Goal: Communication & Community: Participate in discussion

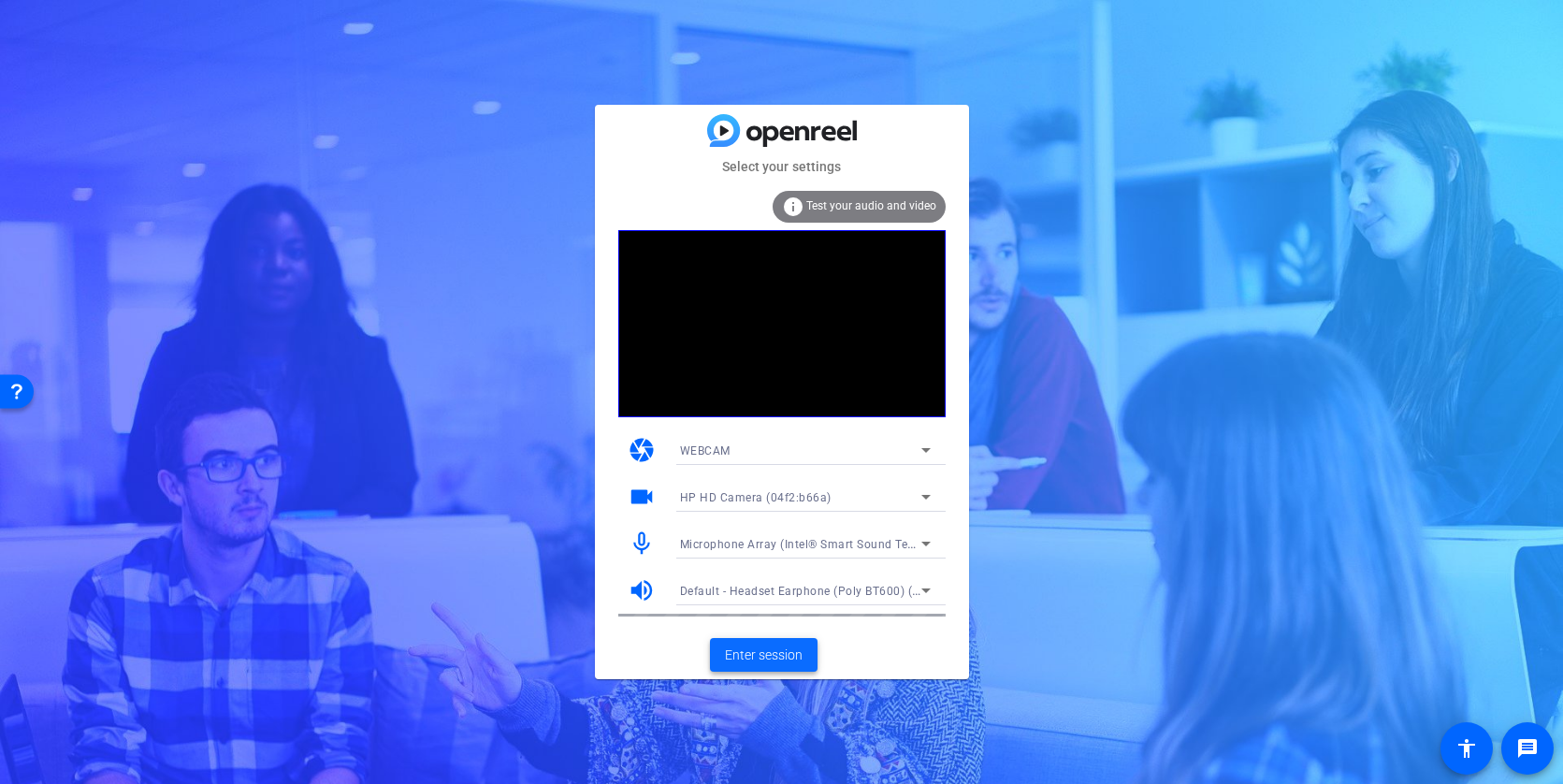
click at [779, 648] on span "Enter session" at bounding box center [763, 654] width 78 height 19
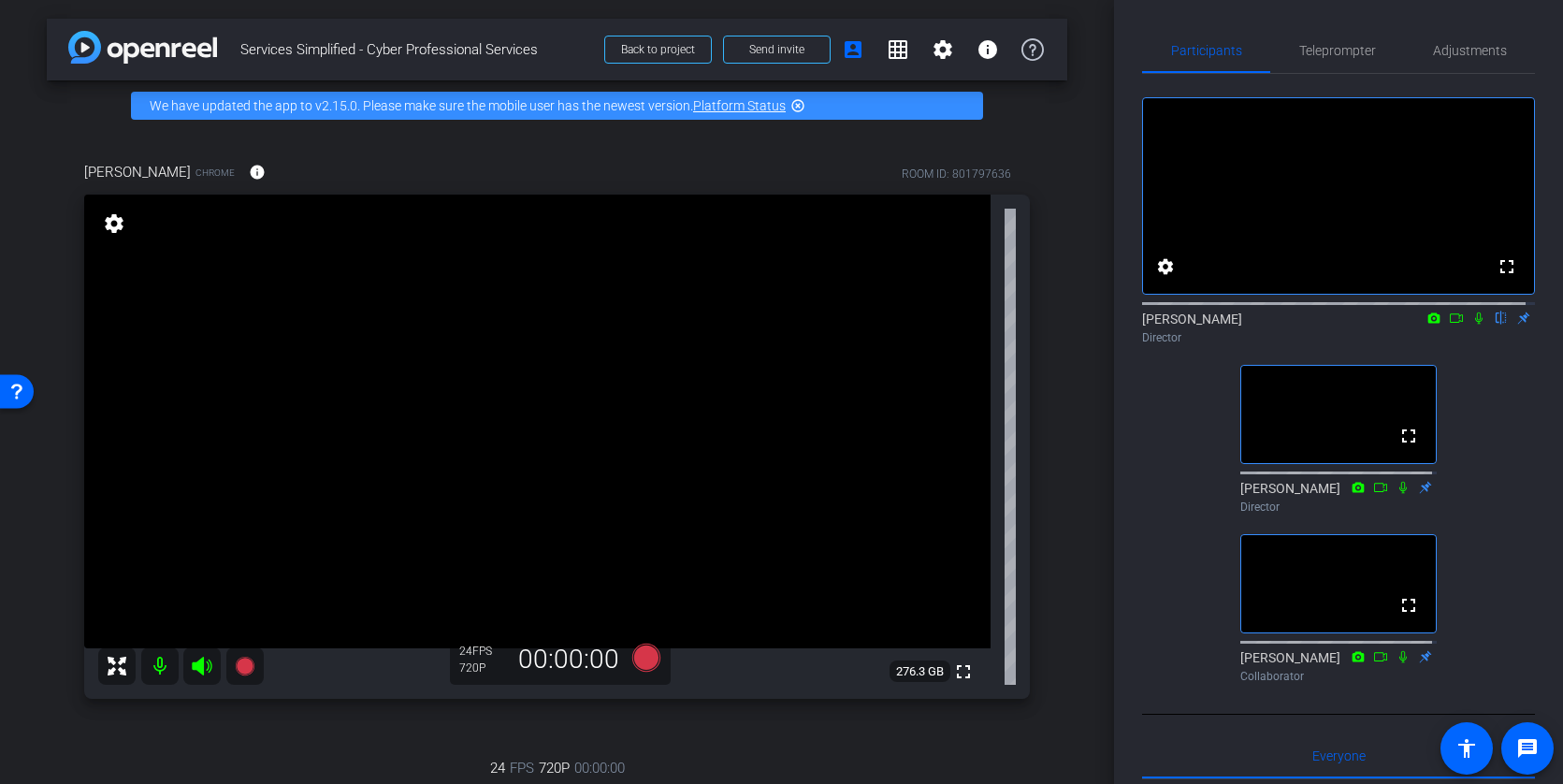
click at [1472, 324] on icon at bounding box center [1479, 318] width 15 height 13
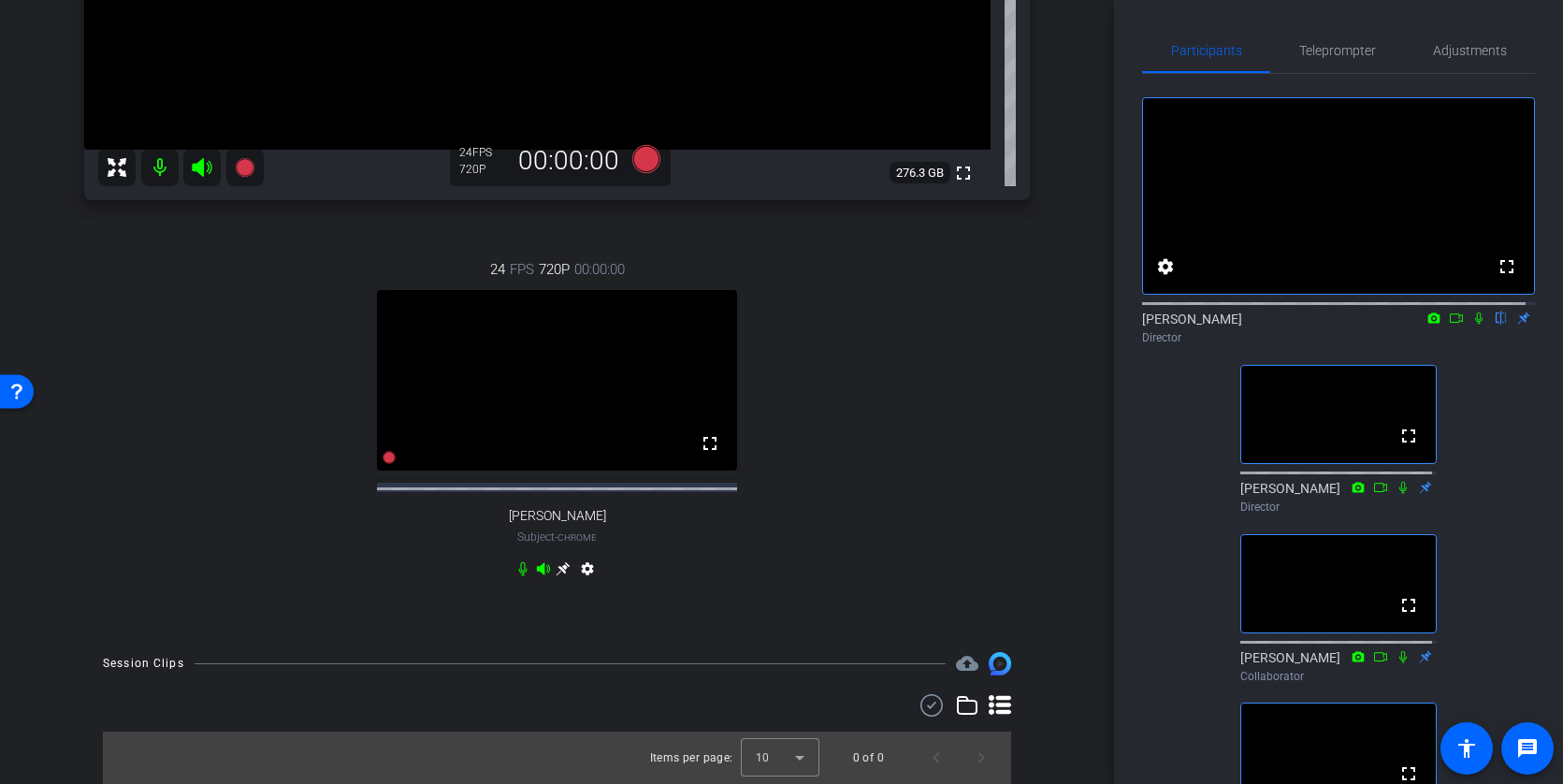
scroll to position [420, 0]
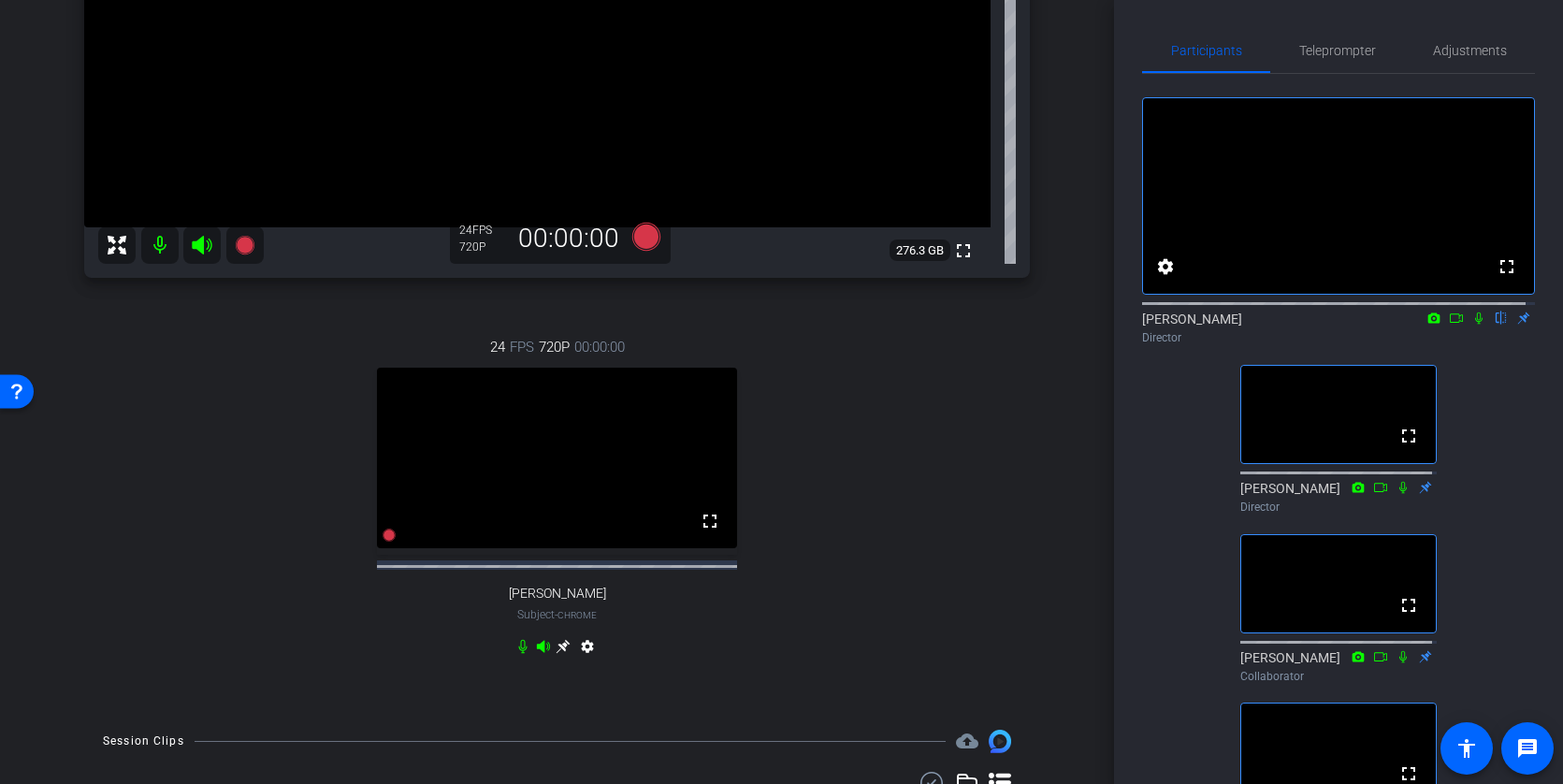
click at [1476, 324] on icon at bounding box center [1479, 318] width 8 height 12
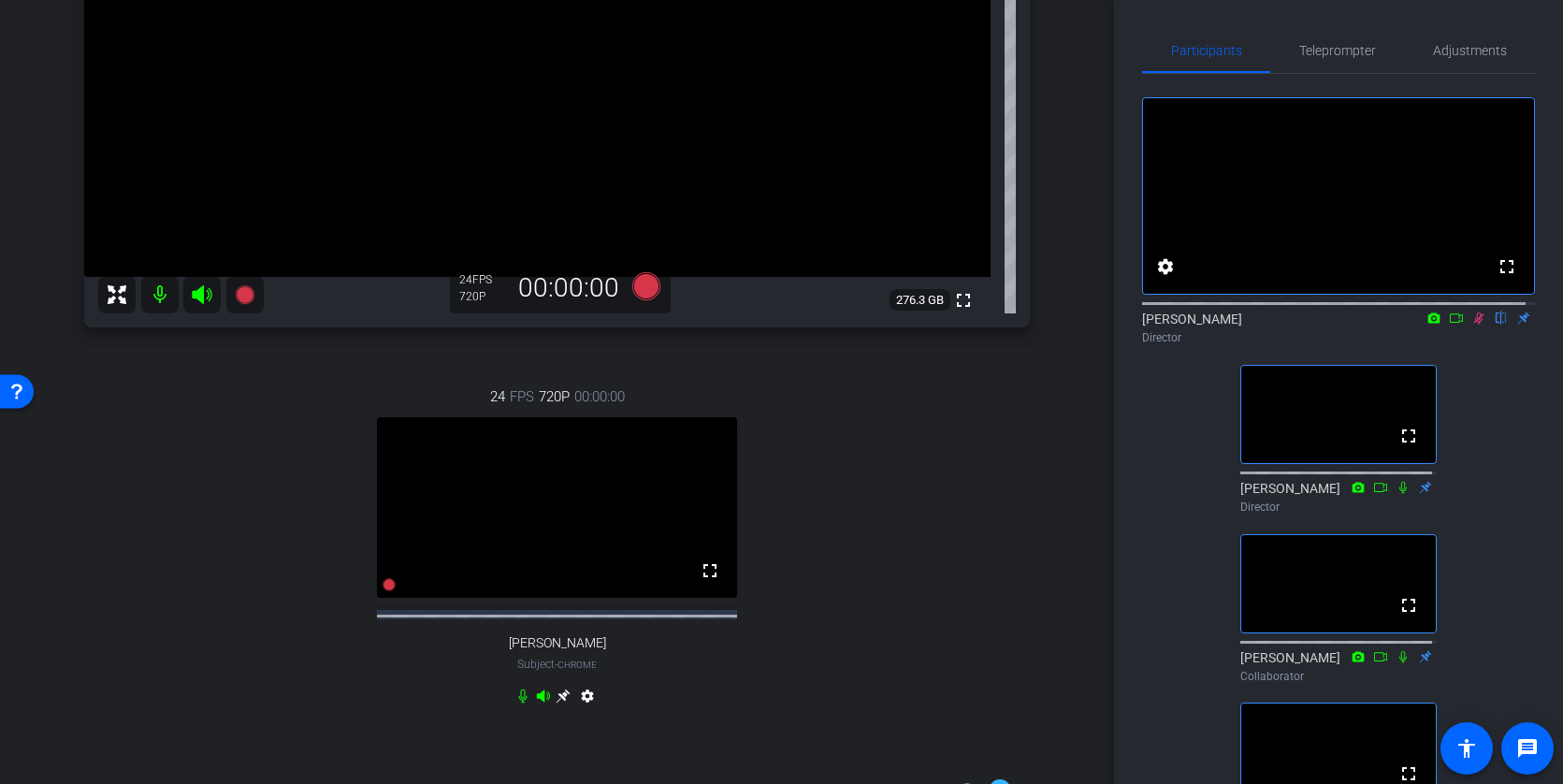
scroll to position [327, 0]
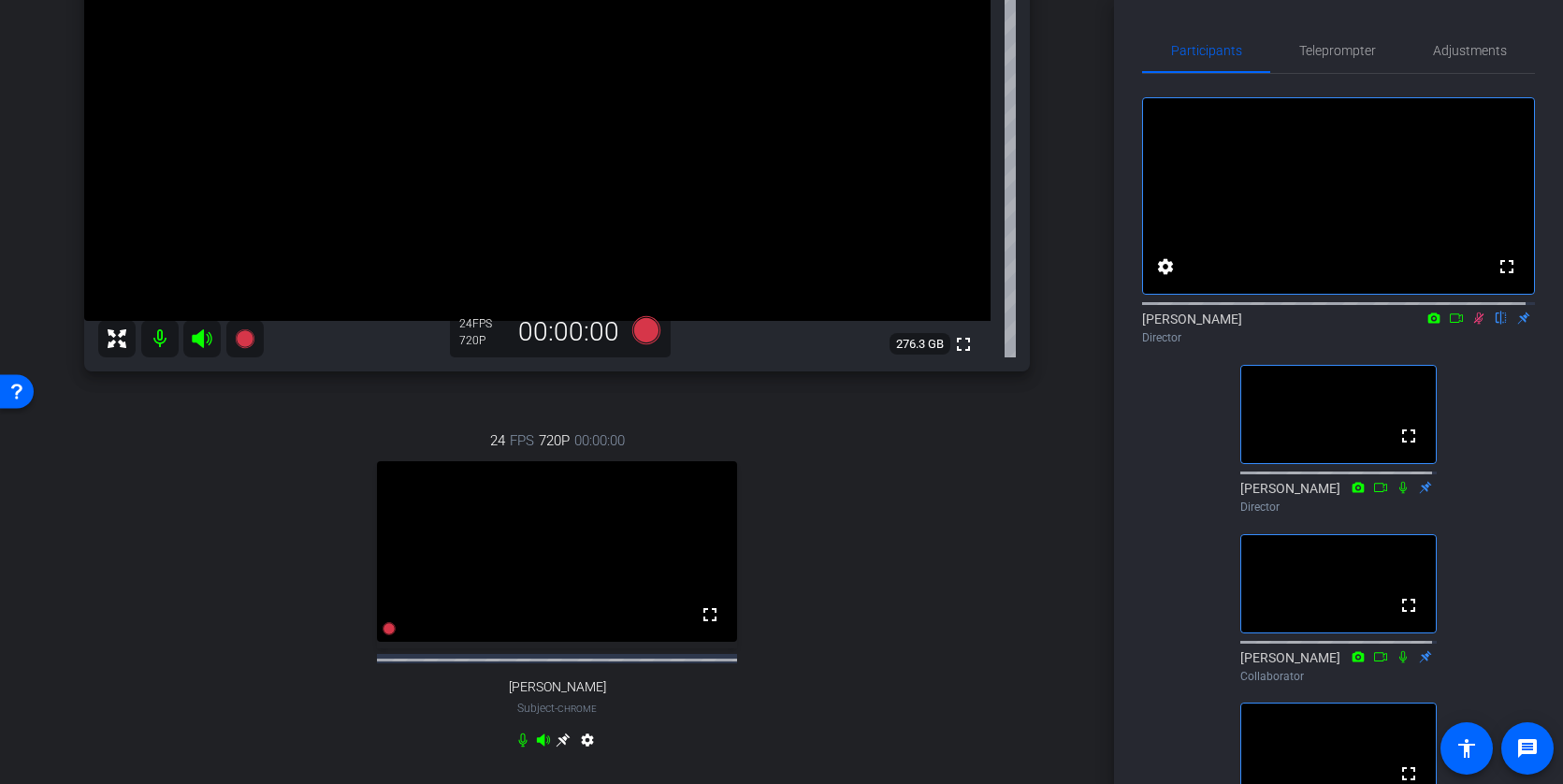
click at [1475, 324] on icon at bounding box center [1479, 318] width 11 height 12
click at [1476, 324] on icon at bounding box center [1479, 318] width 8 height 12
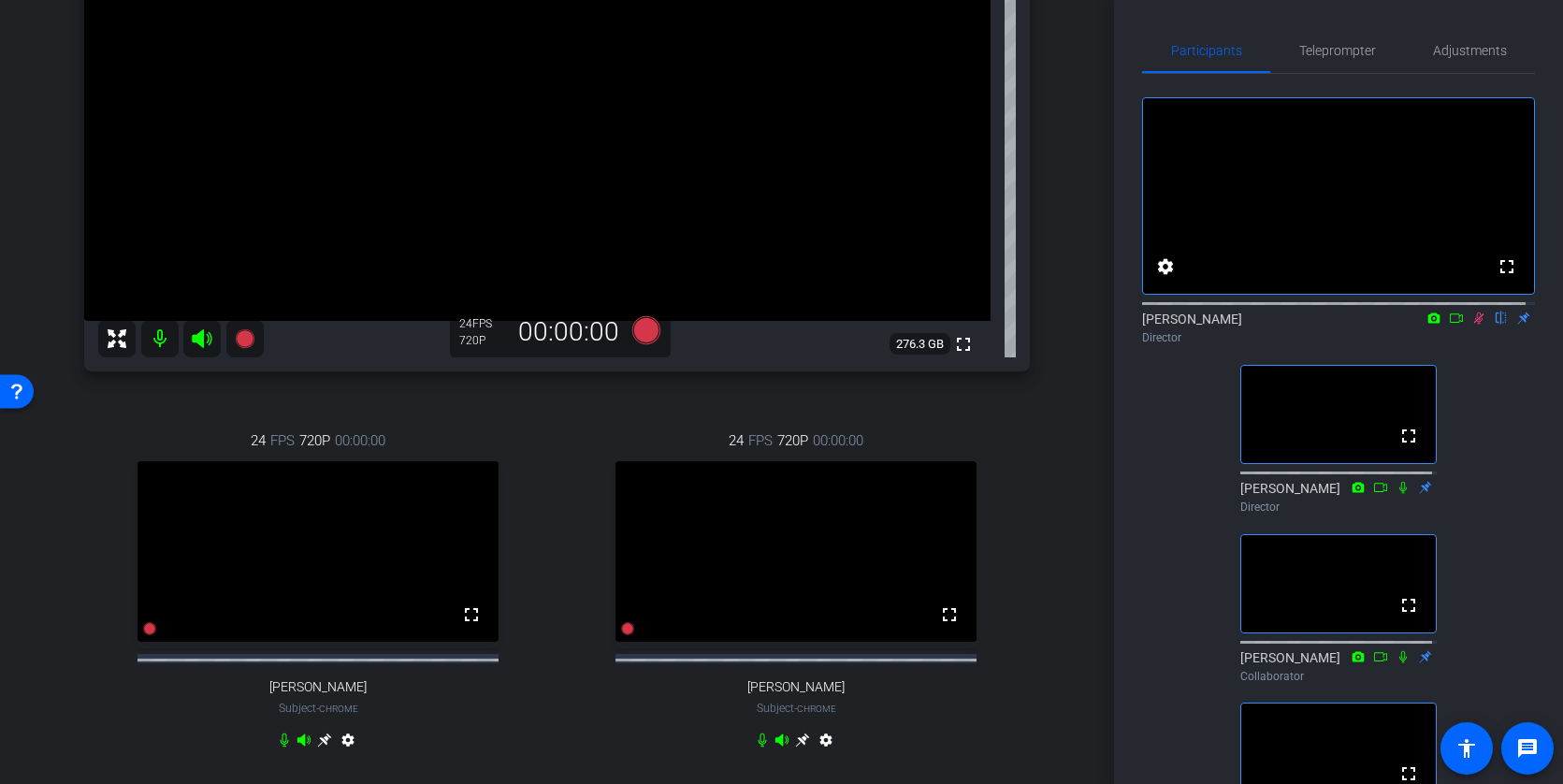
scroll to position [234, 0]
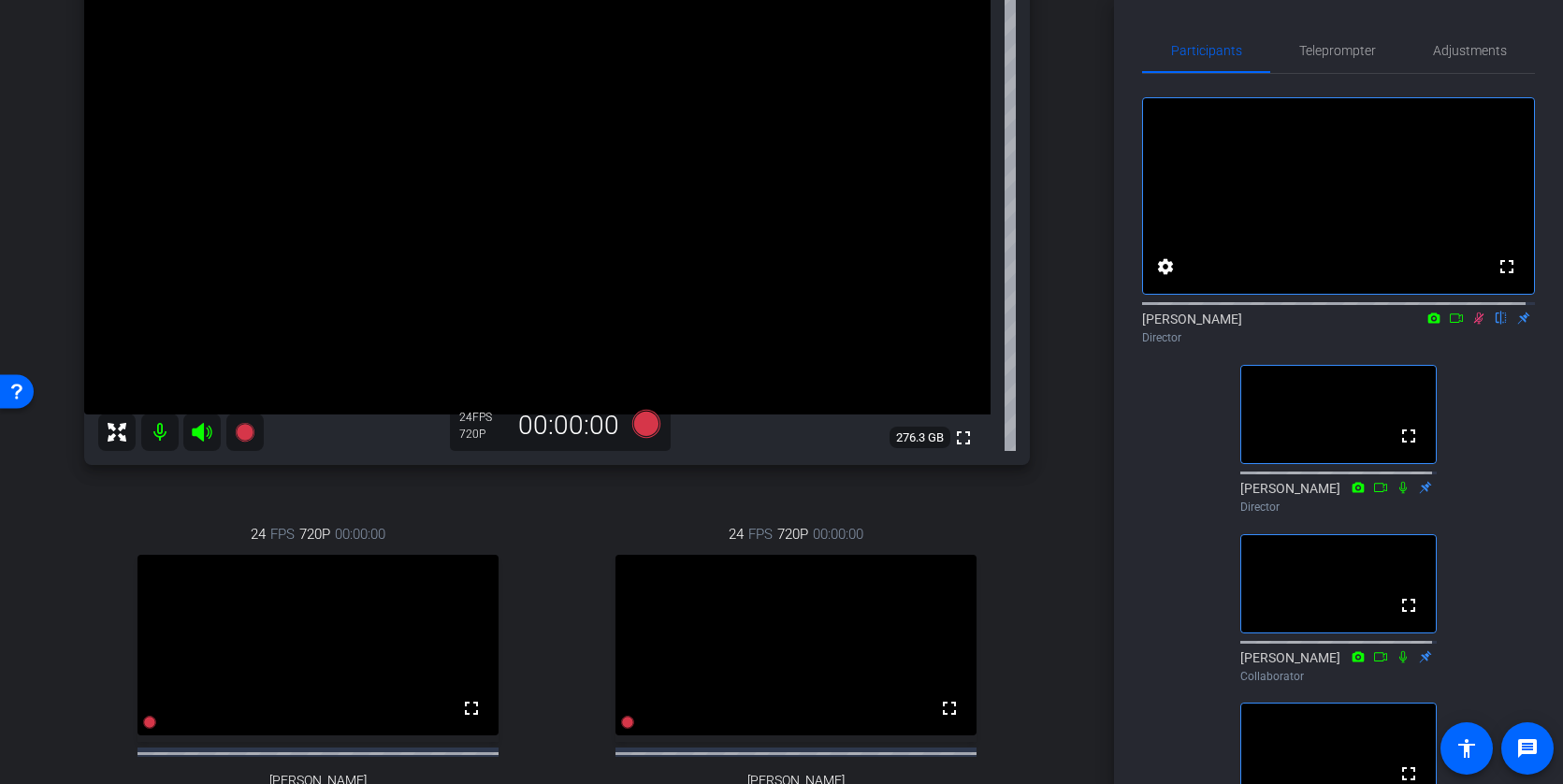
click at [1472, 324] on icon at bounding box center [1479, 318] width 15 height 13
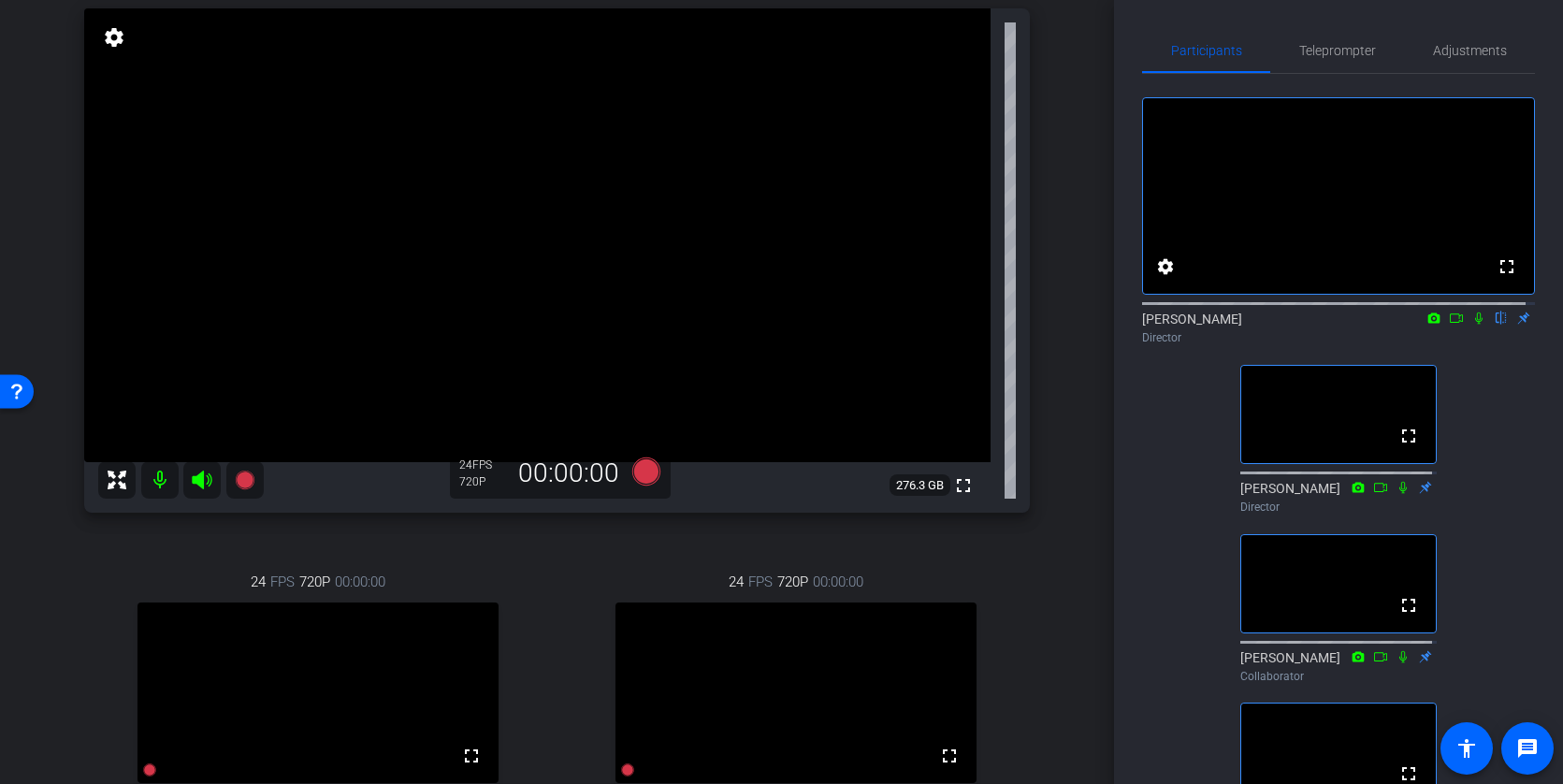
scroll to position [140, 0]
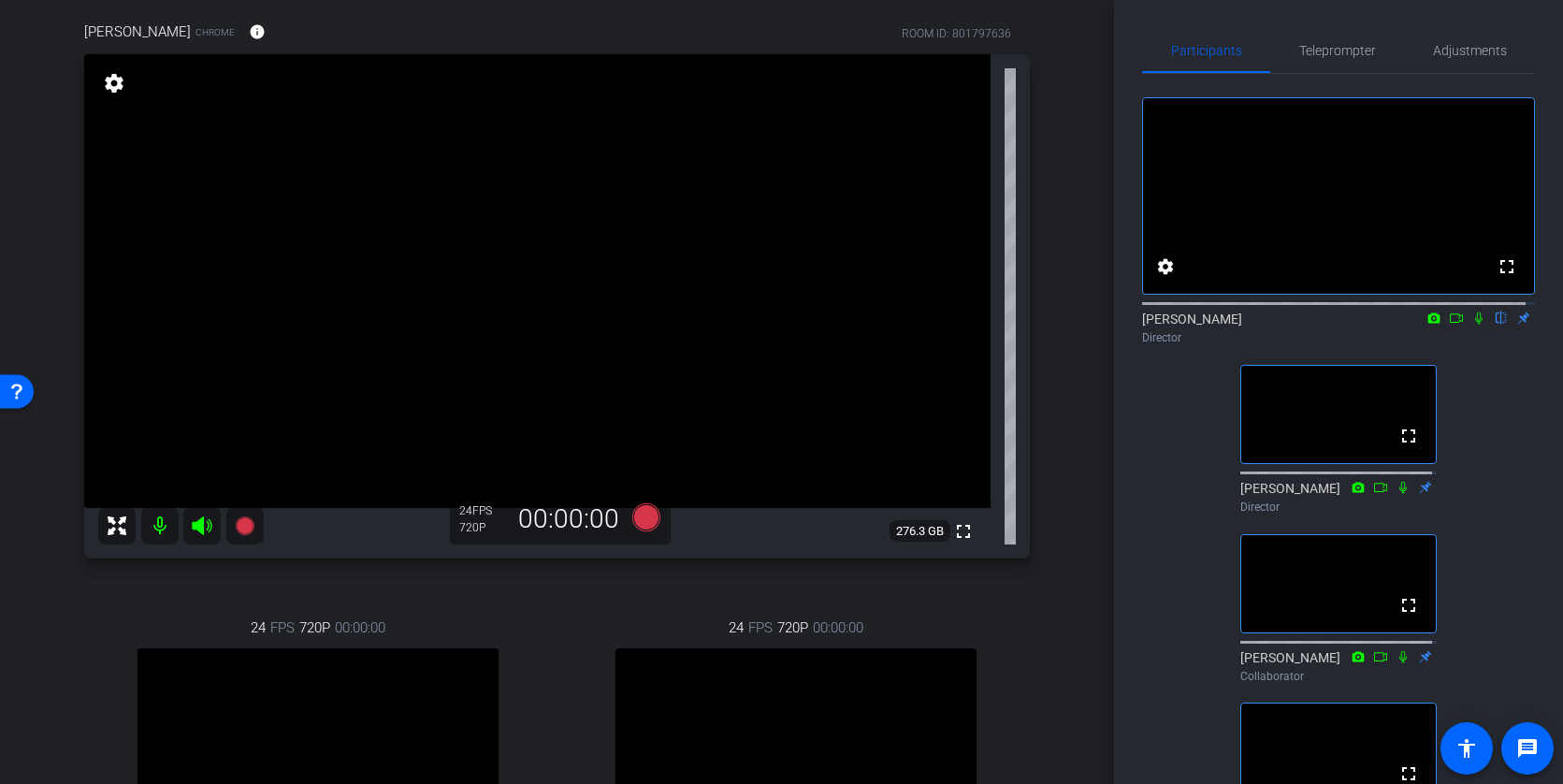
click at [1476, 324] on icon at bounding box center [1479, 318] width 8 height 12
click at [1475, 324] on icon at bounding box center [1479, 318] width 11 height 12
click at [1476, 324] on icon at bounding box center [1479, 318] width 8 height 12
click at [1472, 324] on icon at bounding box center [1479, 318] width 15 height 13
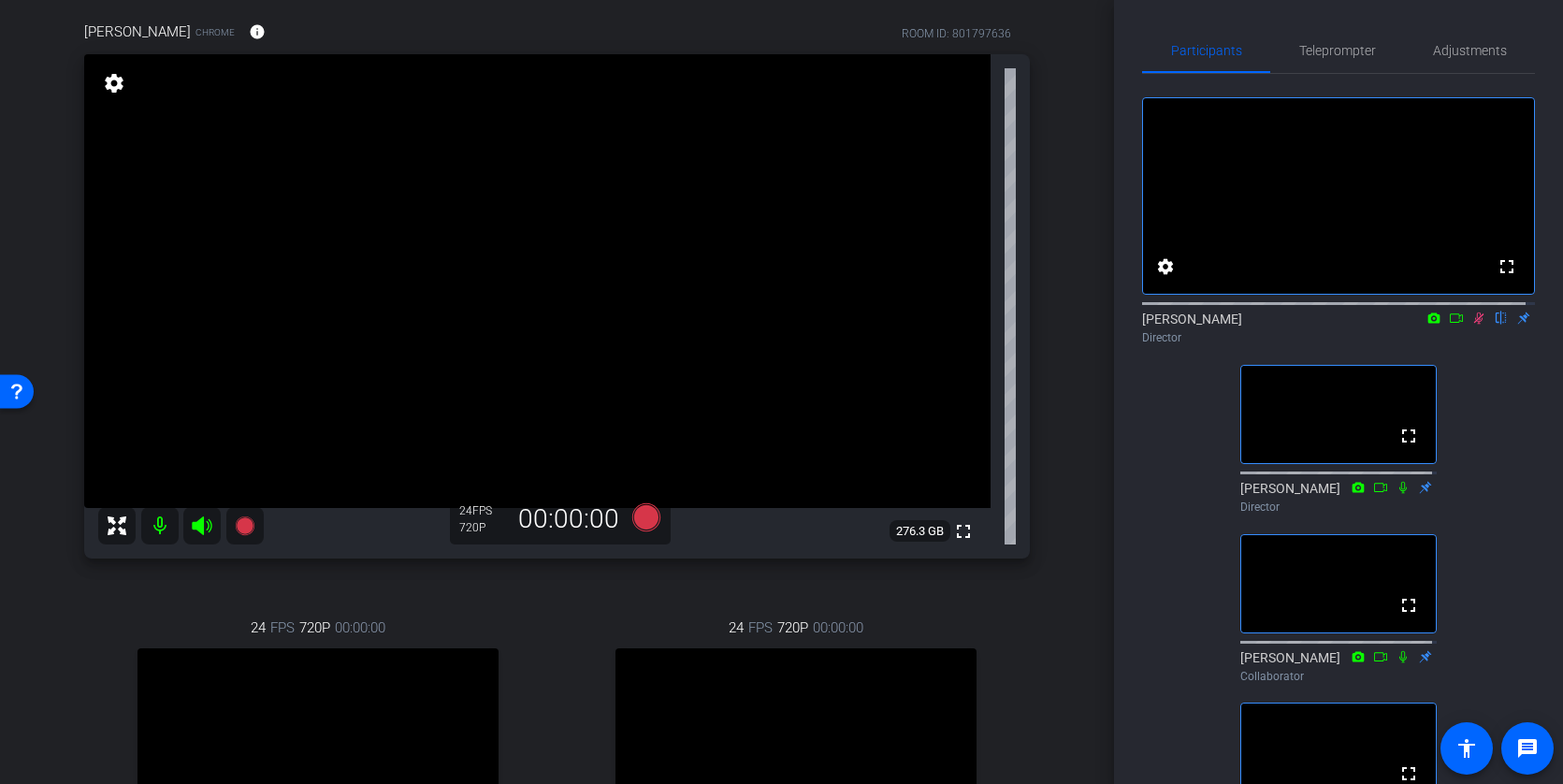
click at [1474, 324] on icon at bounding box center [1479, 318] width 15 height 13
click at [468, 704] on video at bounding box center [318, 738] width 361 height 180
click at [1474, 324] on icon at bounding box center [1479, 318] width 15 height 13
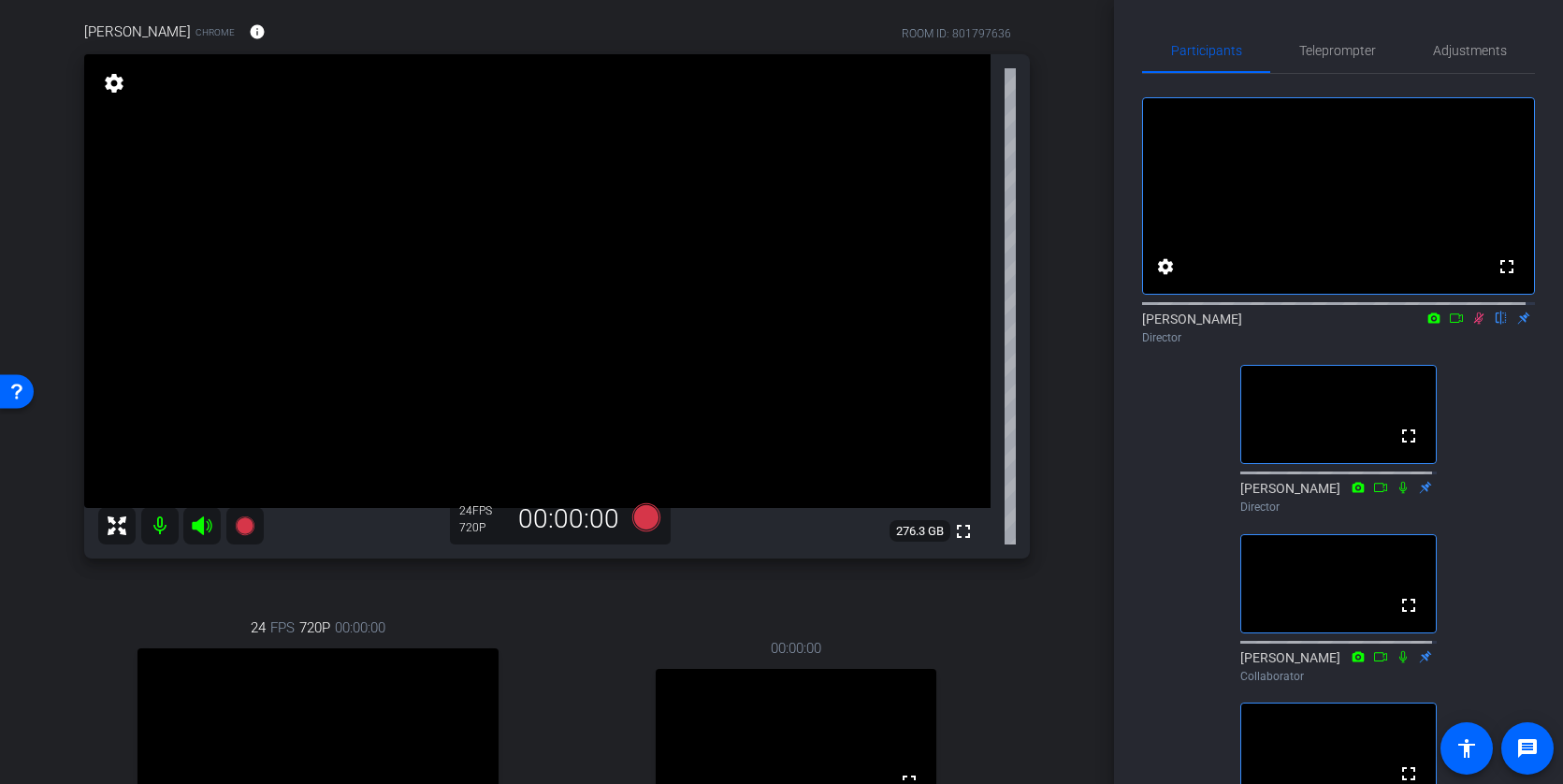
click at [1472, 324] on icon at bounding box center [1479, 318] width 15 height 13
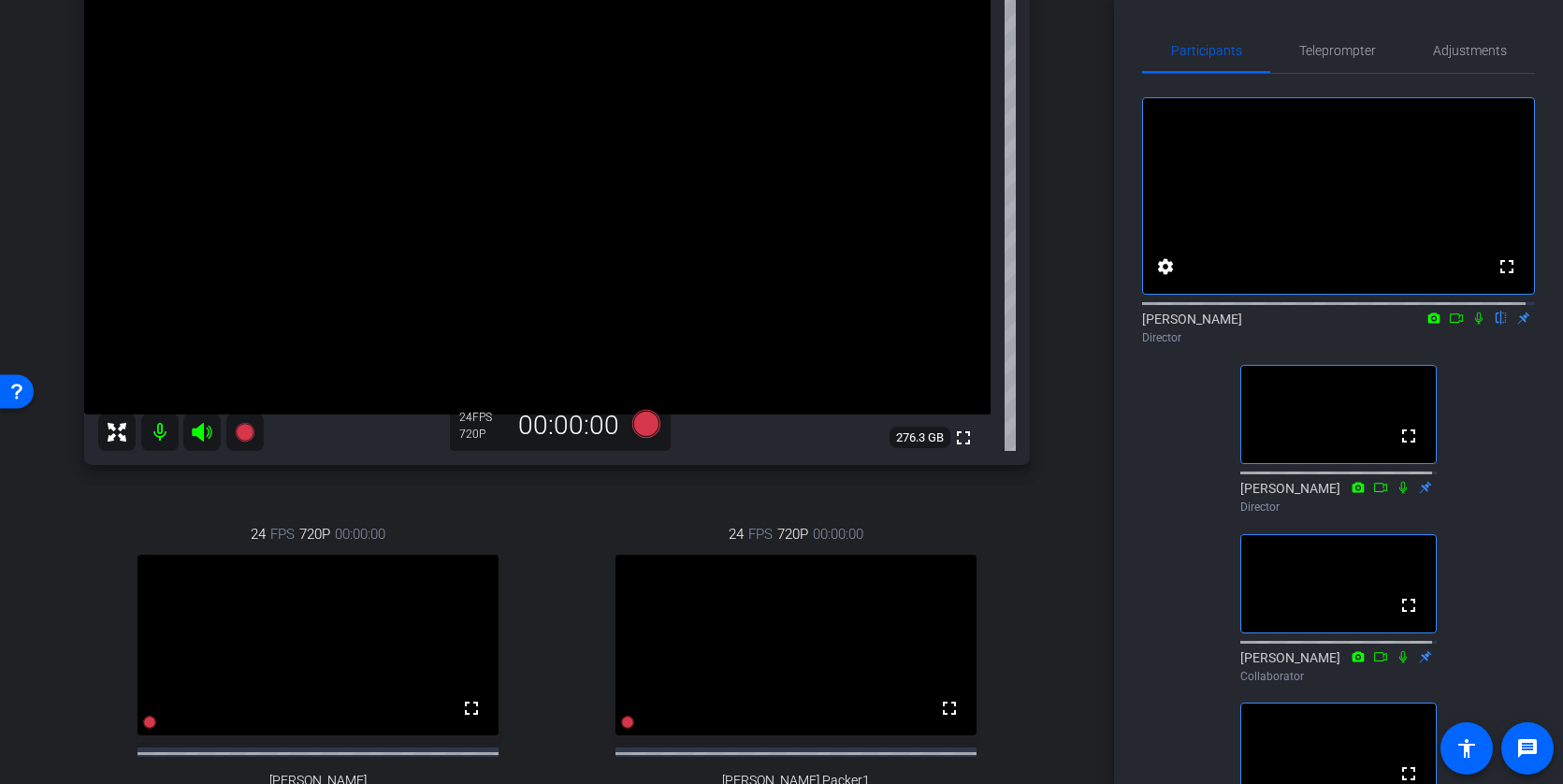
scroll to position [327, 0]
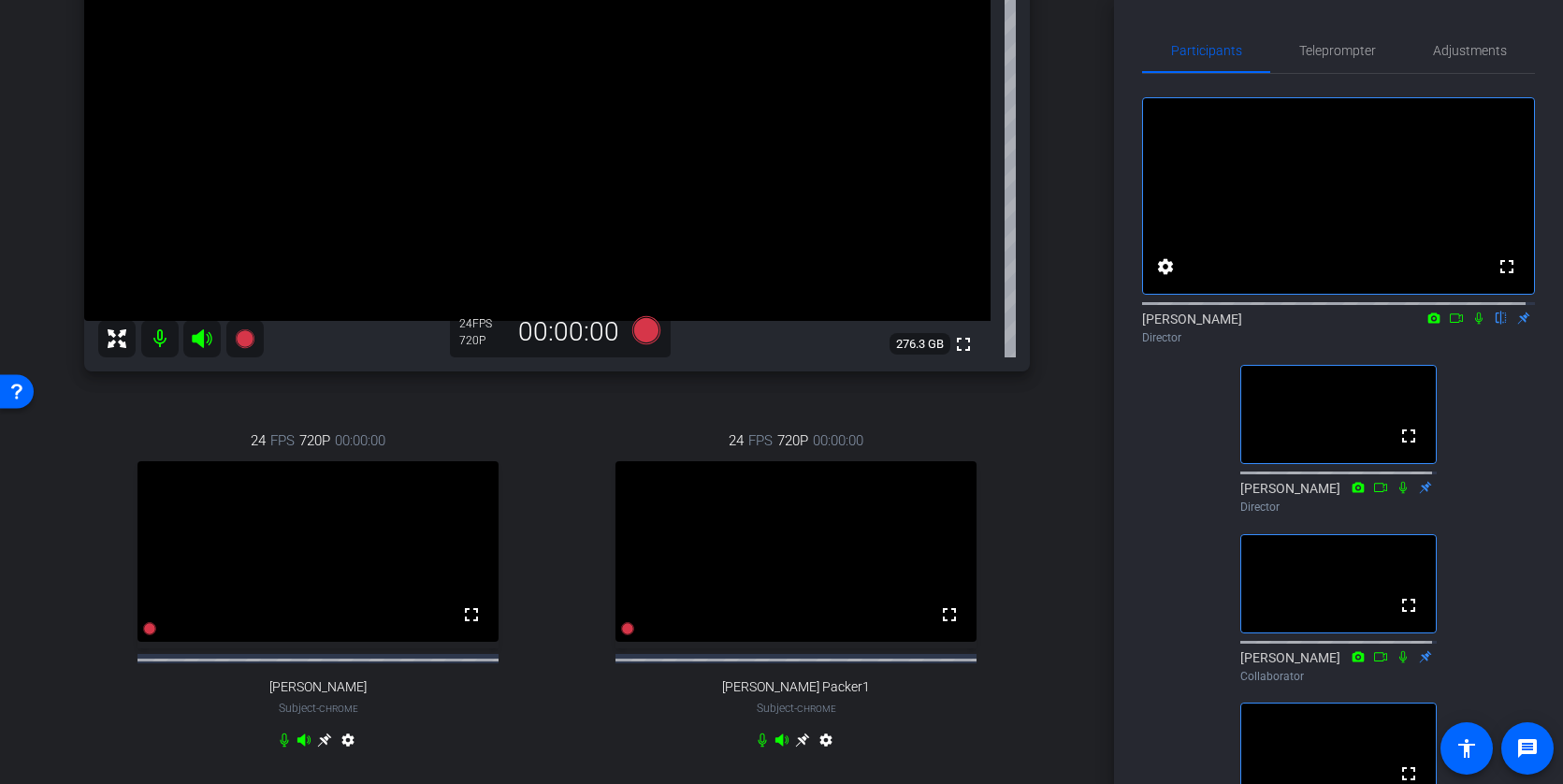
click at [884, 534] on video at bounding box center [796, 551] width 361 height 180
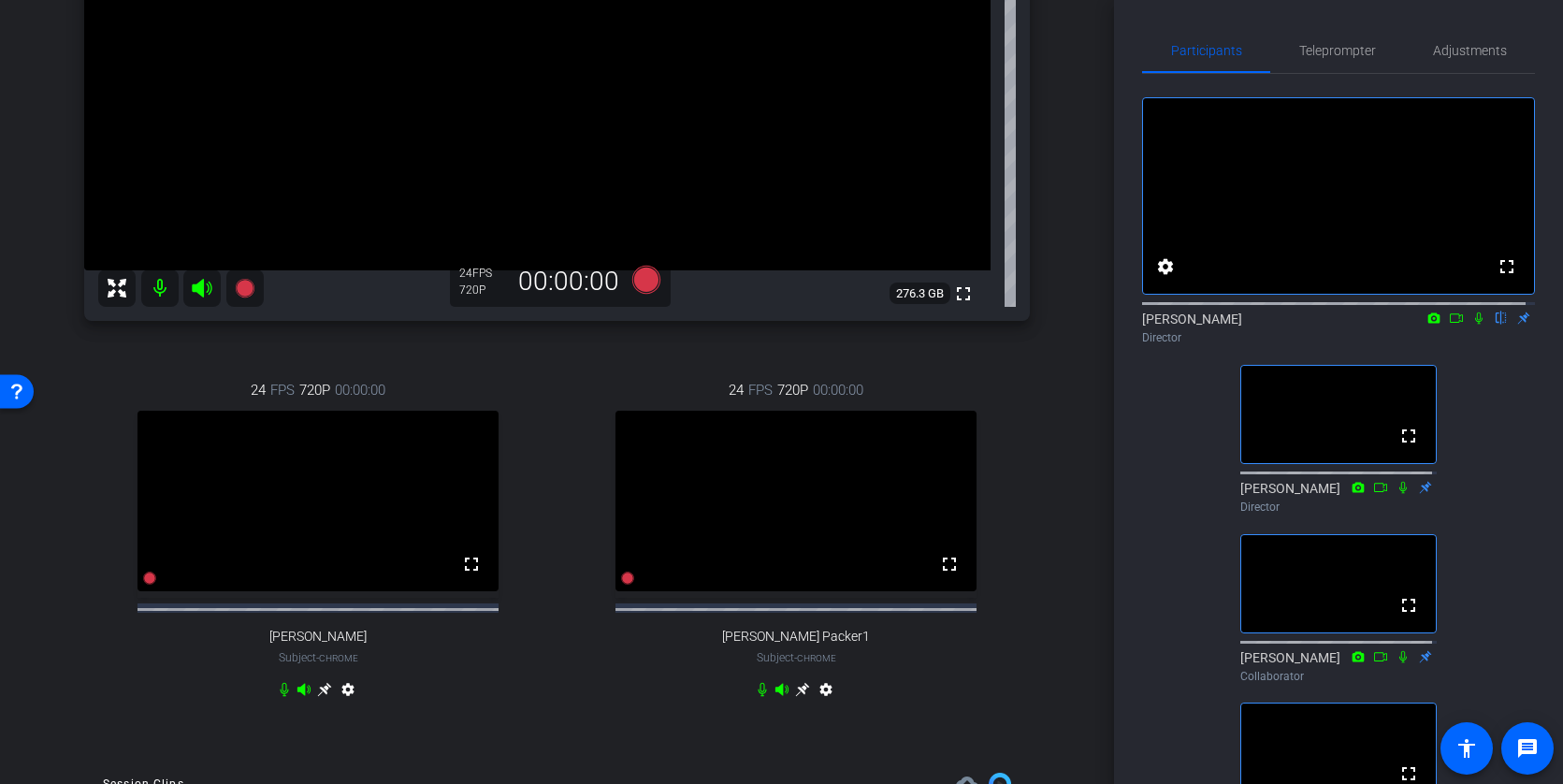
scroll to position [420, 0]
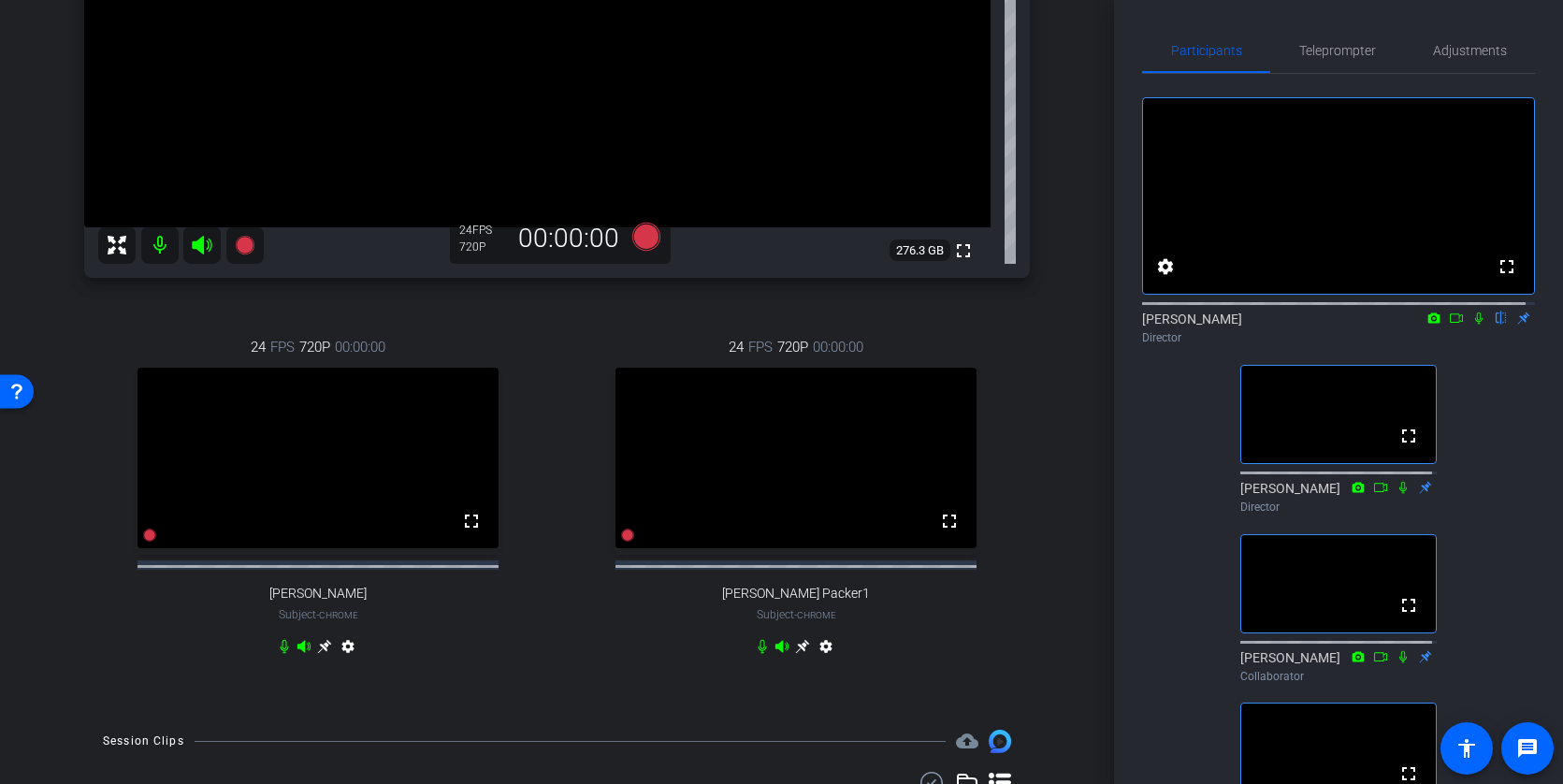
click at [817, 658] on mat-icon "settings" at bounding box center [826, 650] width 22 height 22
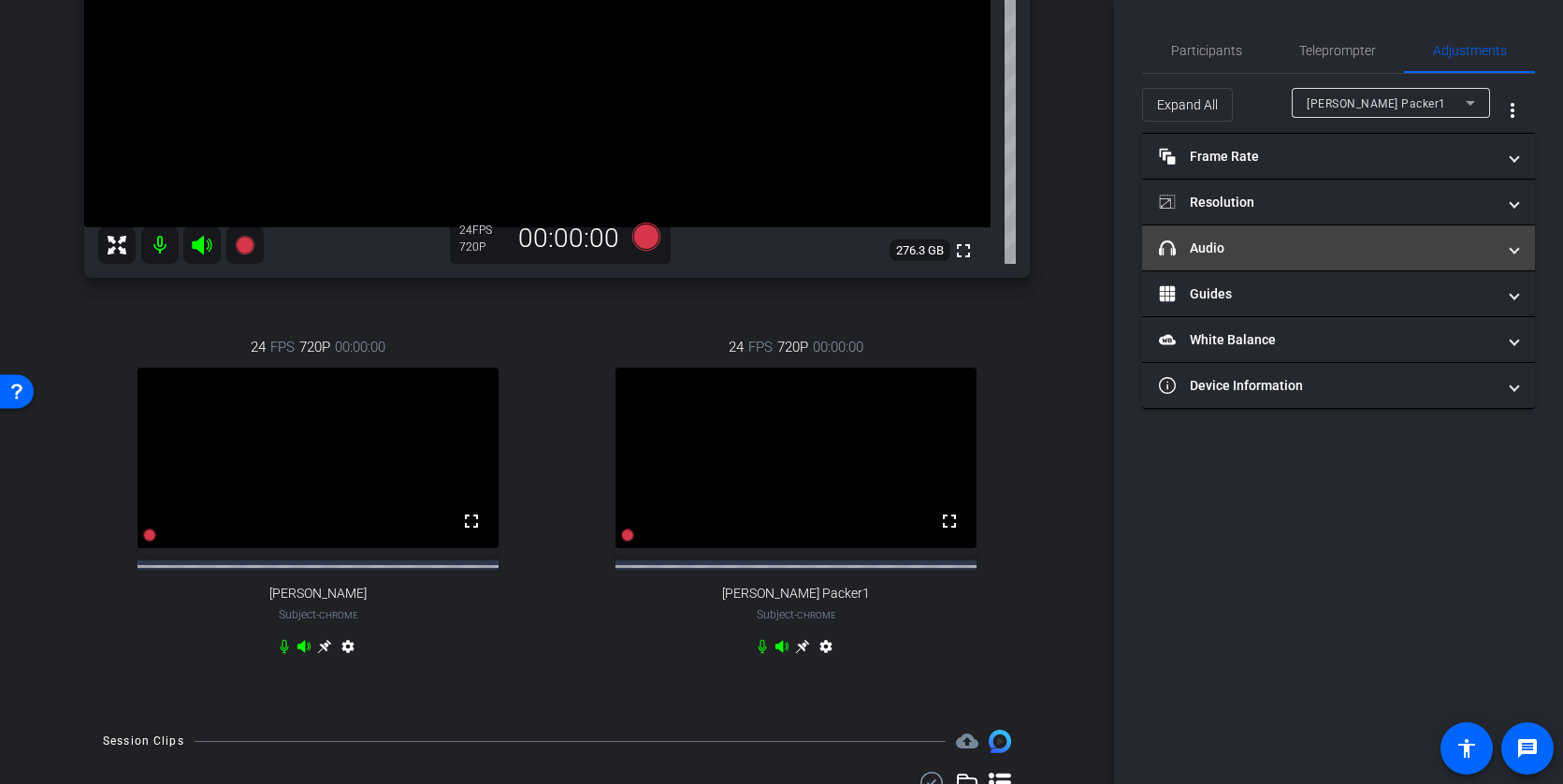
click at [1521, 250] on mat-expansion-panel-header "headphone icon Audio" at bounding box center [1338, 248] width 393 height 45
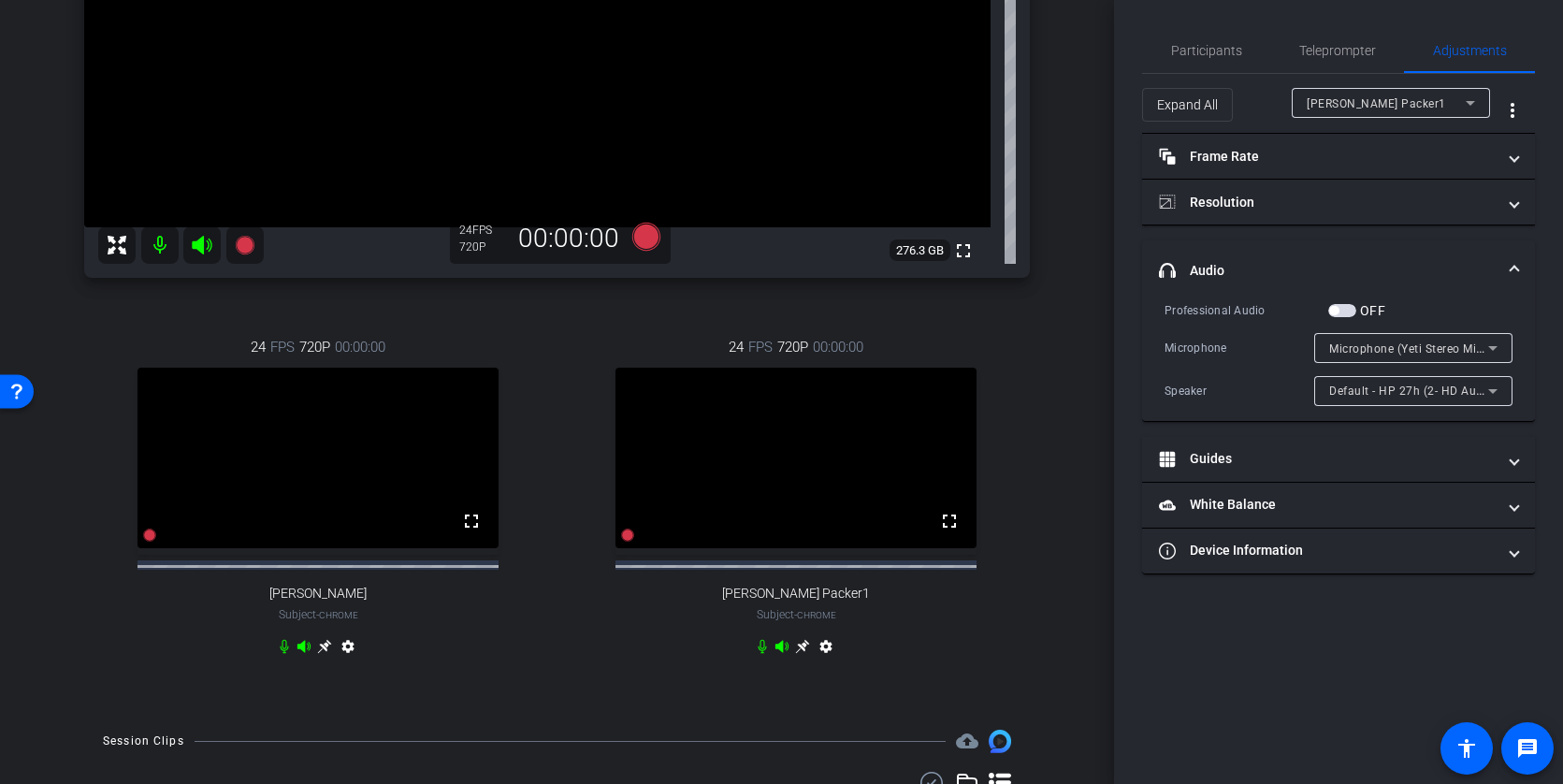
click at [1500, 342] on icon at bounding box center [1492, 347] width 22 height 22
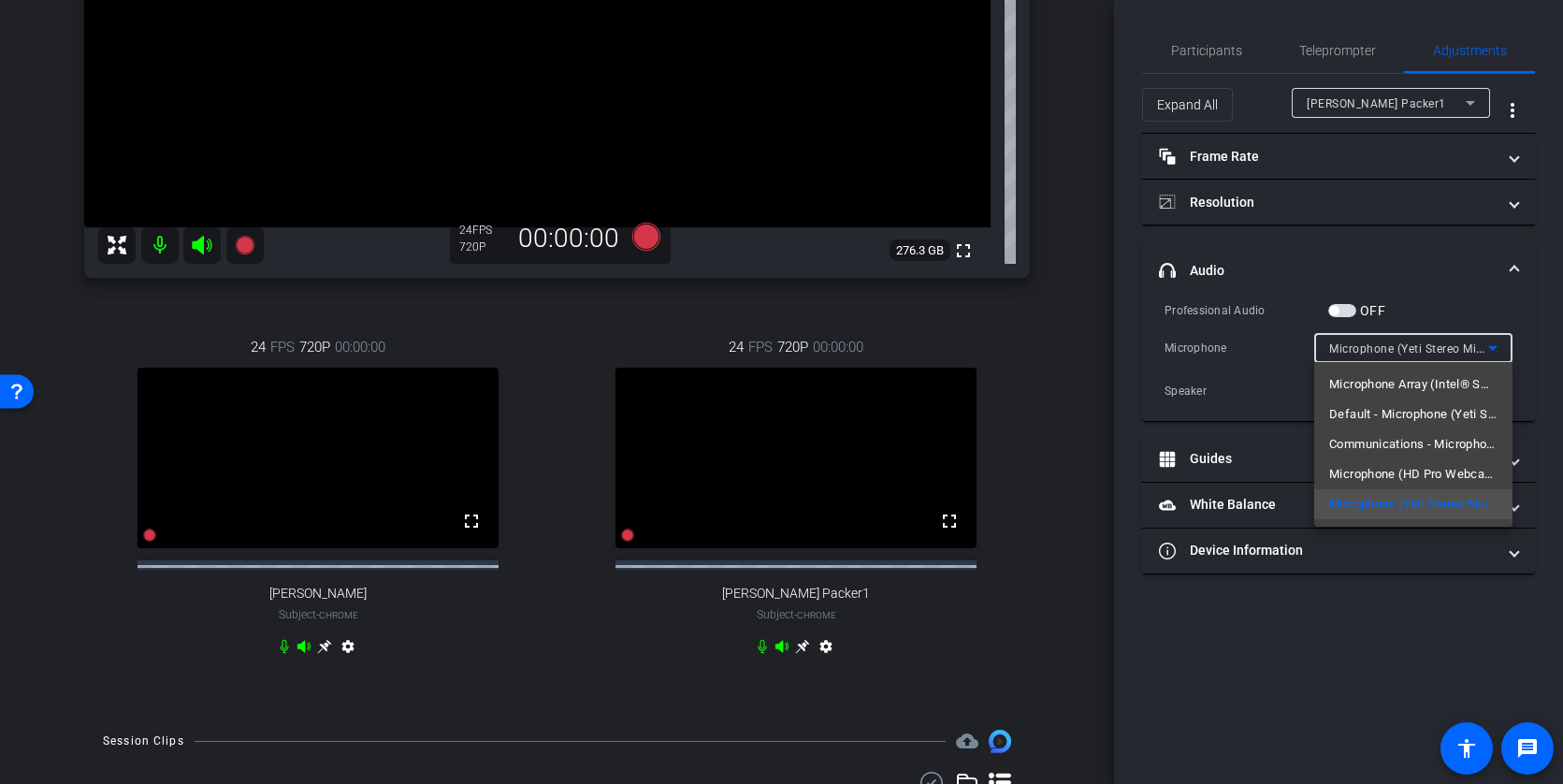
click at [1416, 313] on div at bounding box center [782, 392] width 1563 height 784
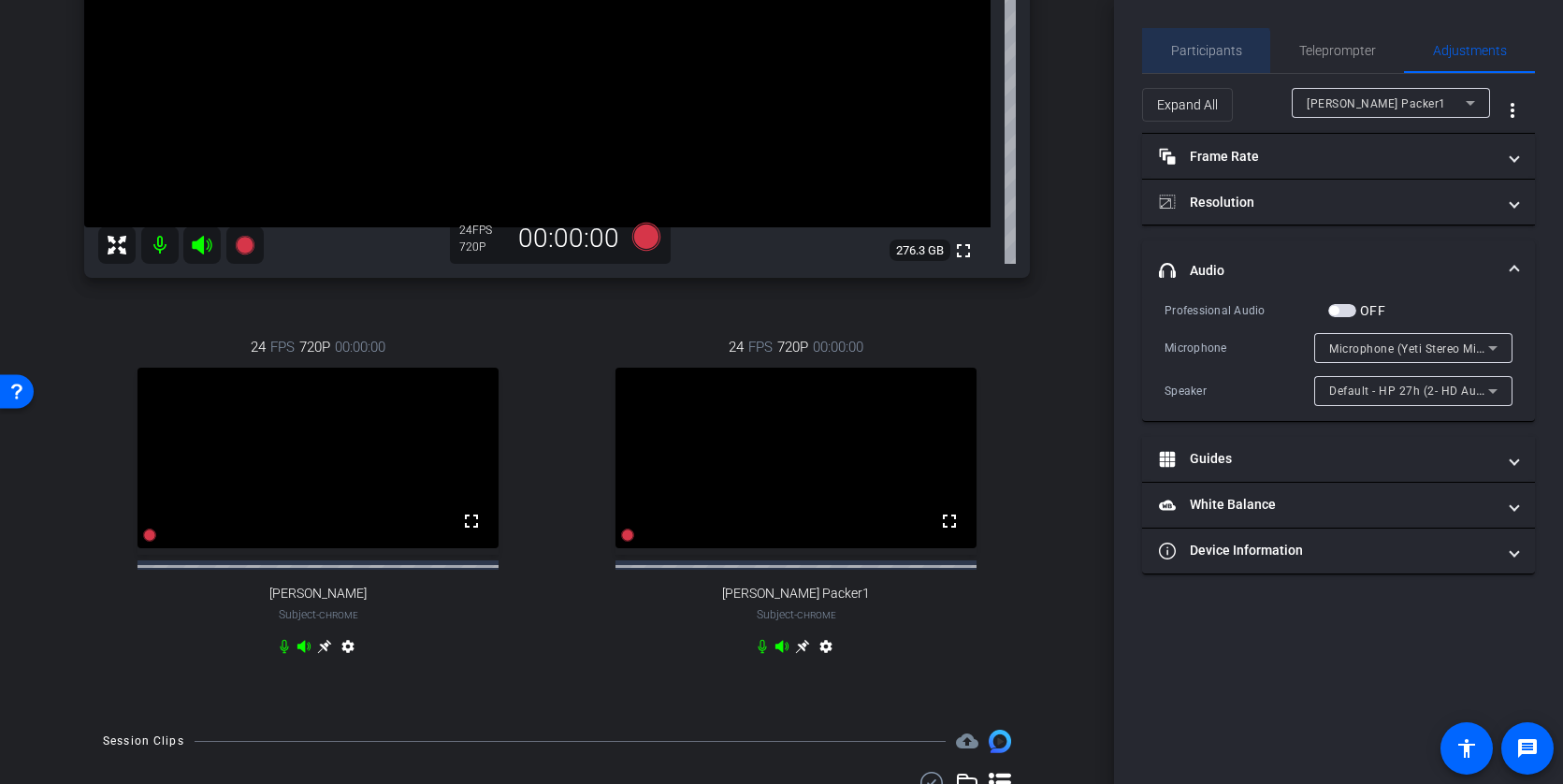
click at [1202, 59] on span "Participants" at bounding box center [1207, 50] width 71 height 45
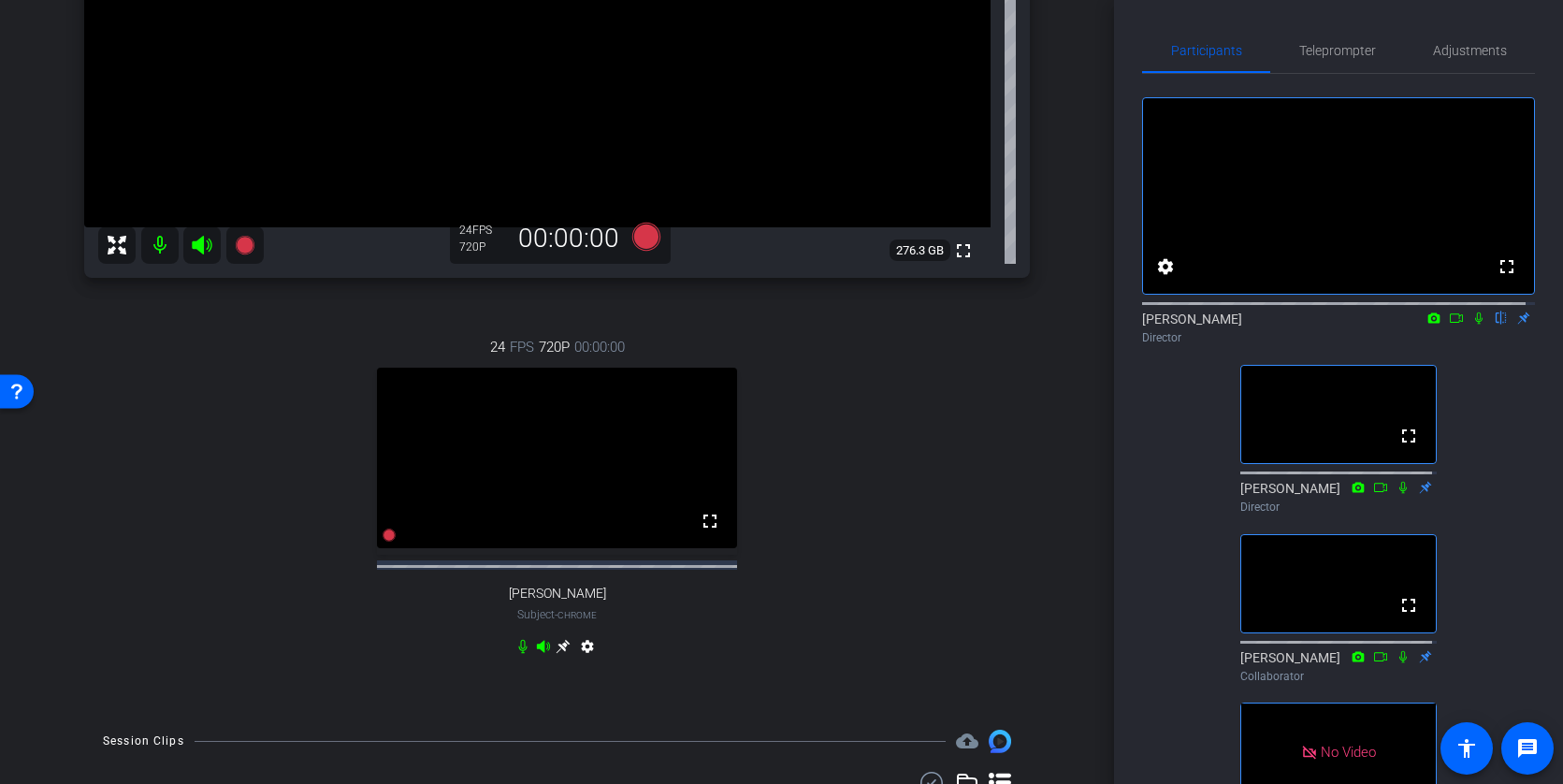
click at [1472, 324] on icon at bounding box center [1479, 318] width 15 height 13
click at [1476, 324] on icon at bounding box center [1479, 318] width 8 height 12
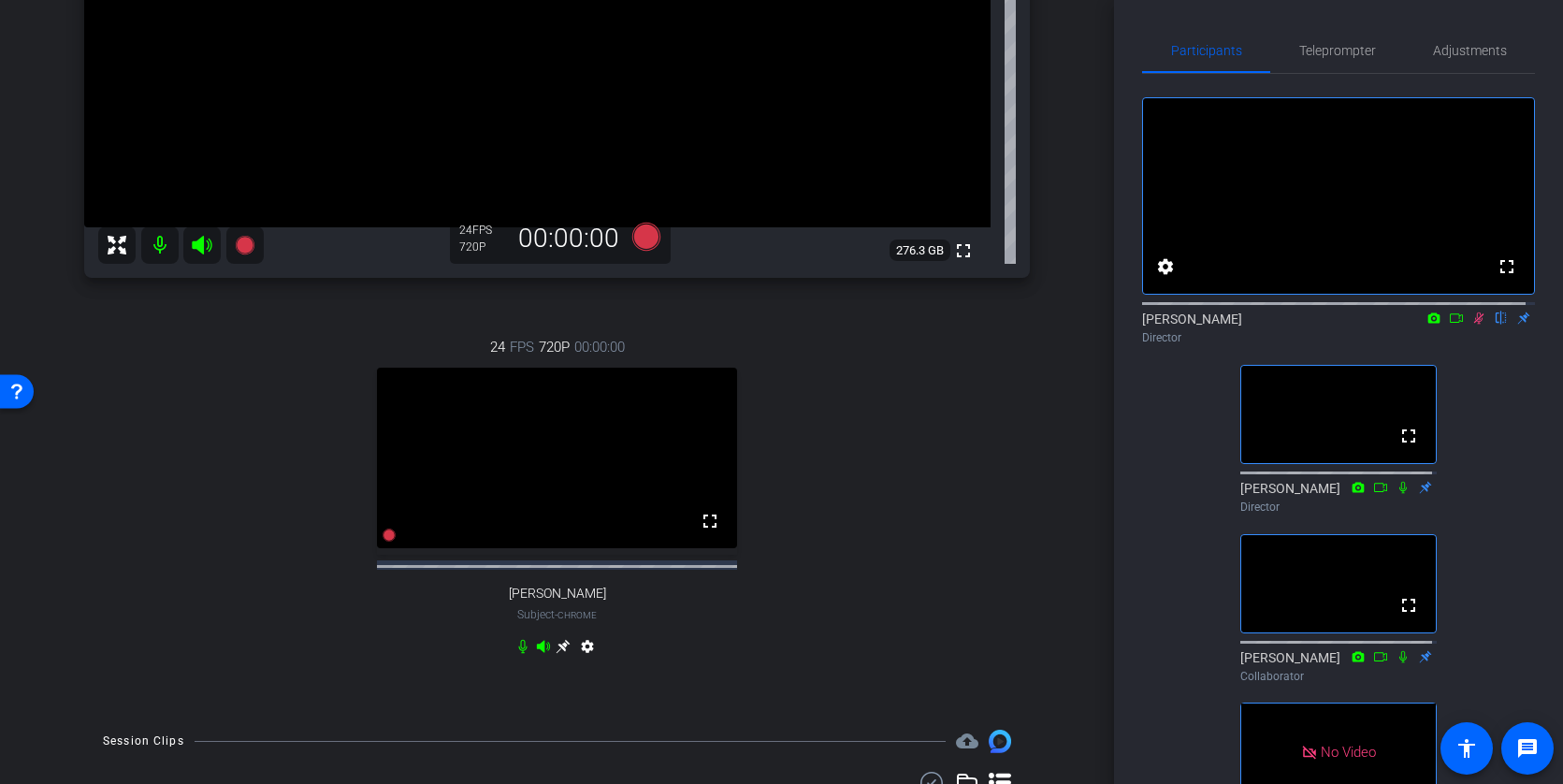
click at [1472, 324] on icon at bounding box center [1479, 318] width 15 height 13
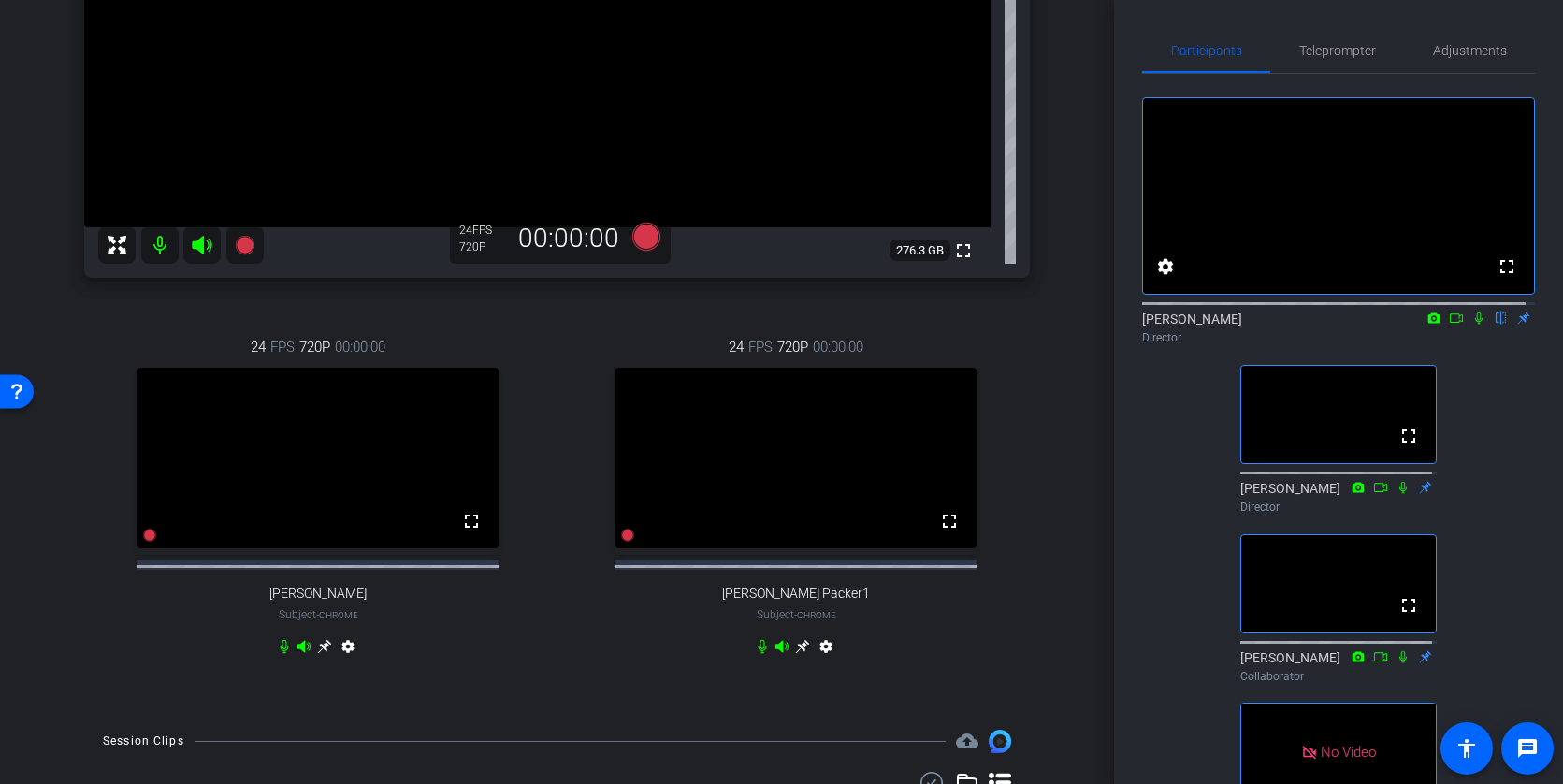
click at [818, 661] on mat-icon "settings" at bounding box center [826, 650] width 22 height 22
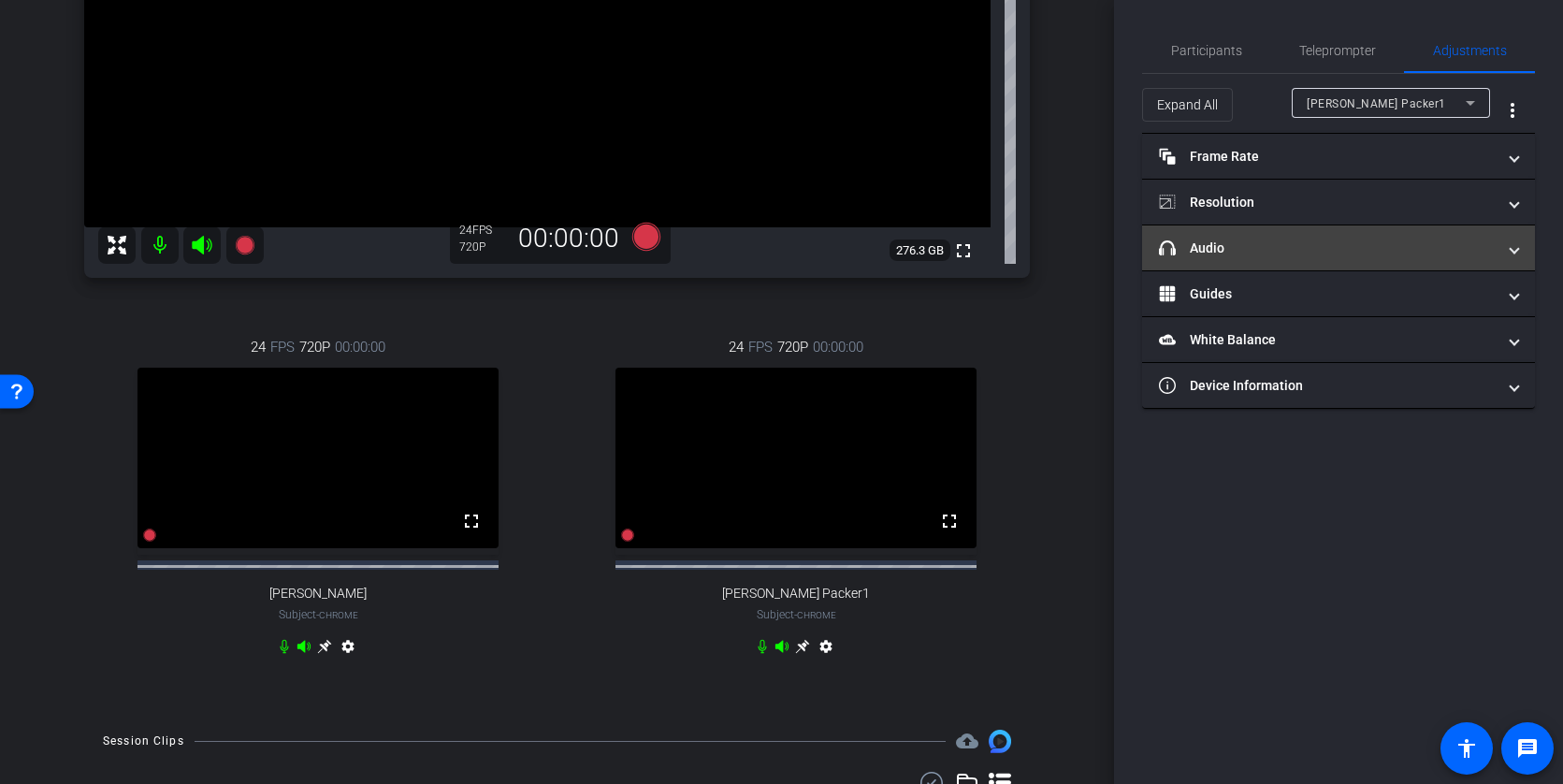
click at [1311, 256] on mat-panel-title "headphone icon Audio" at bounding box center [1327, 248] width 337 height 19
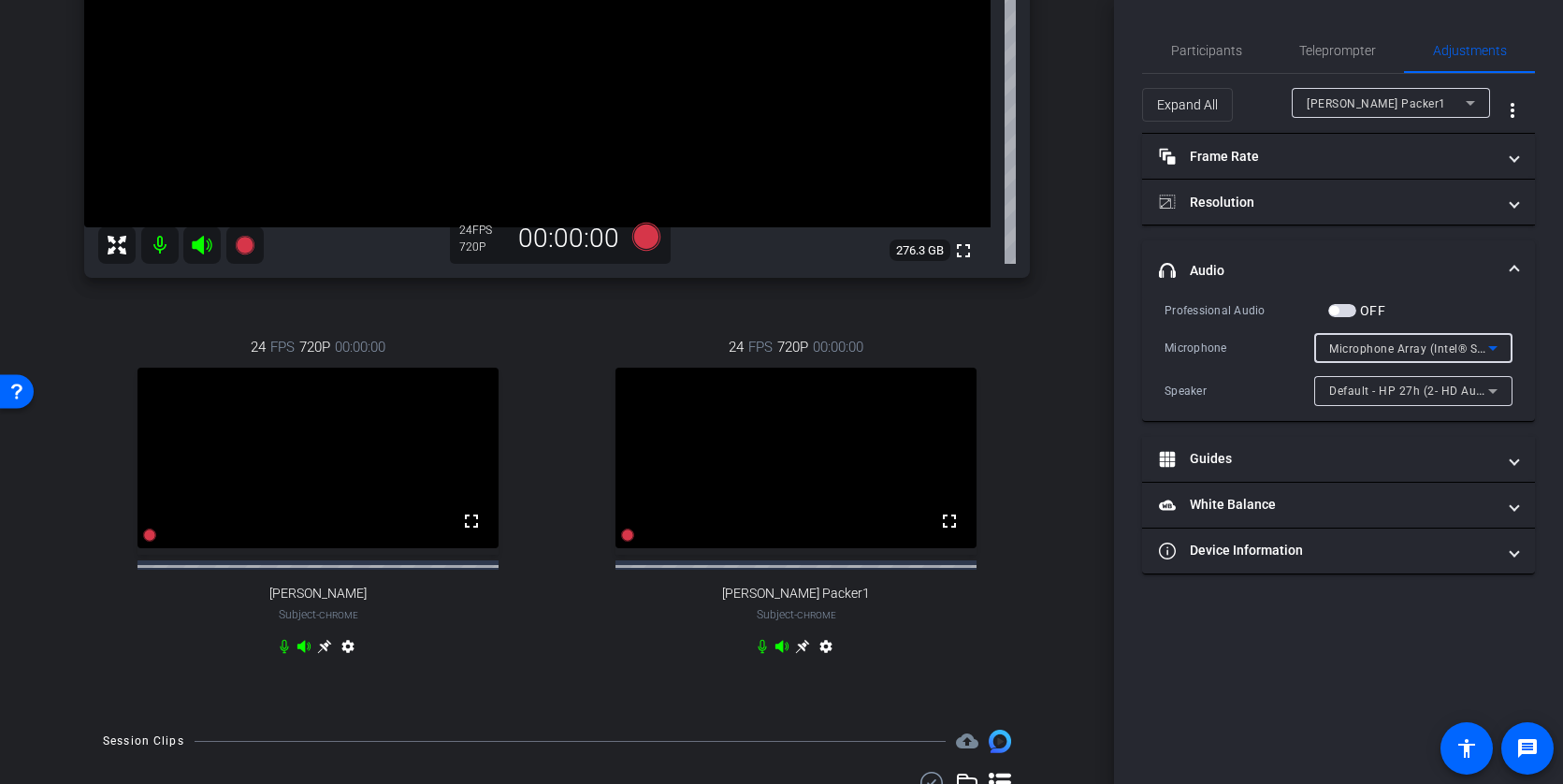
click at [1487, 343] on icon at bounding box center [1492, 347] width 22 height 22
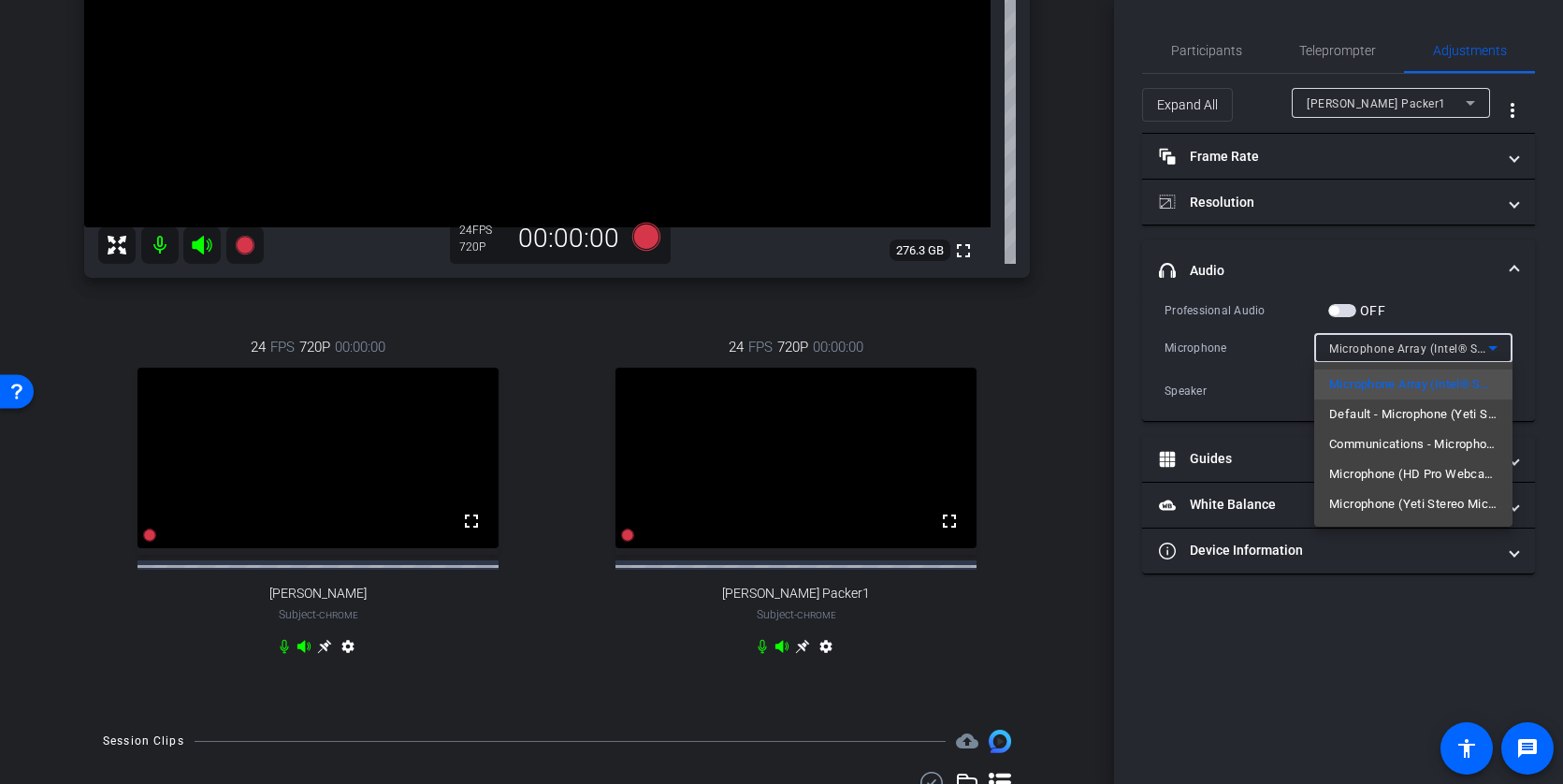
click at [1492, 343] on div at bounding box center [782, 392] width 1563 height 784
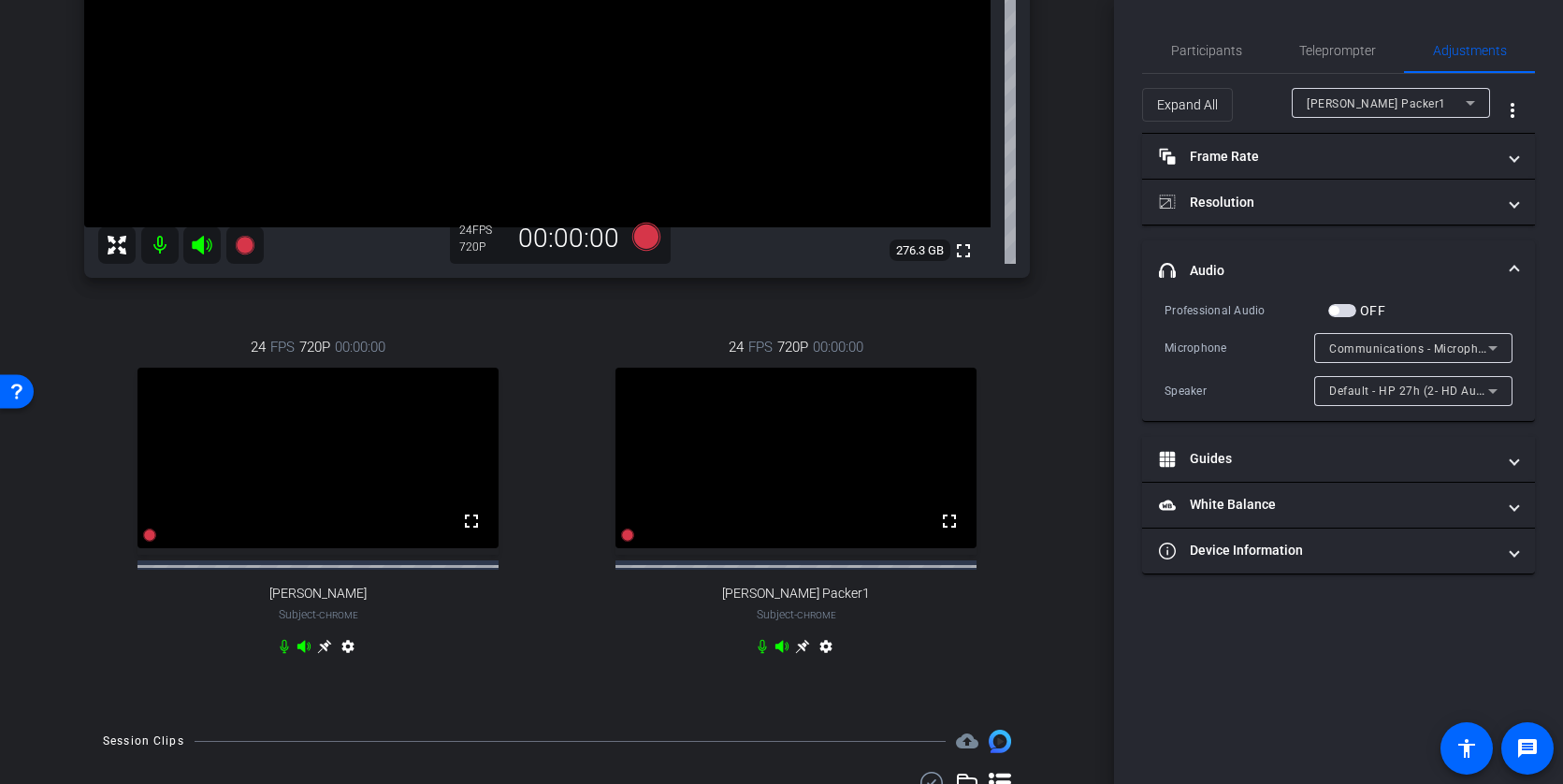
click at [1049, 284] on div "[PERSON_NAME] Chrome info ROOM ID: 801797636 fullscreen settings 276.3 GB 24 FP…" at bounding box center [557, 210] width 1021 height 1001
click at [1200, 59] on span "Participants" at bounding box center [1207, 50] width 71 height 45
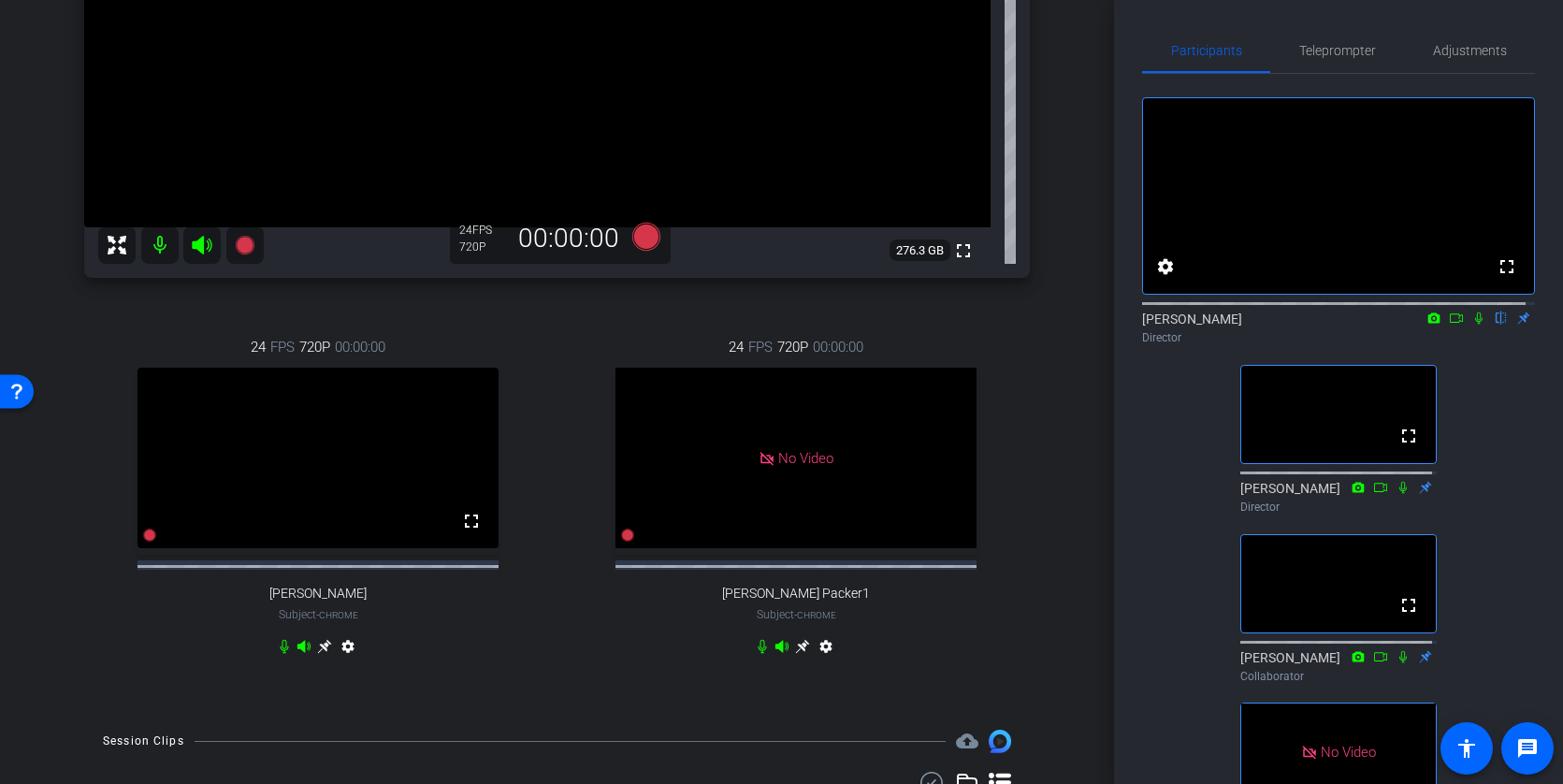
click at [1472, 324] on icon at bounding box center [1479, 318] width 15 height 13
click at [1476, 326] on mat-icon at bounding box center [1479, 319] width 22 height 17
click at [1476, 324] on icon at bounding box center [1479, 318] width 8 height 12
click at [1472, 324] on icon at bounding box center [1479, 318] width 15 height 13
click at [1476, 324] on icon at bounding box center [1479, 318] width 8 height 12
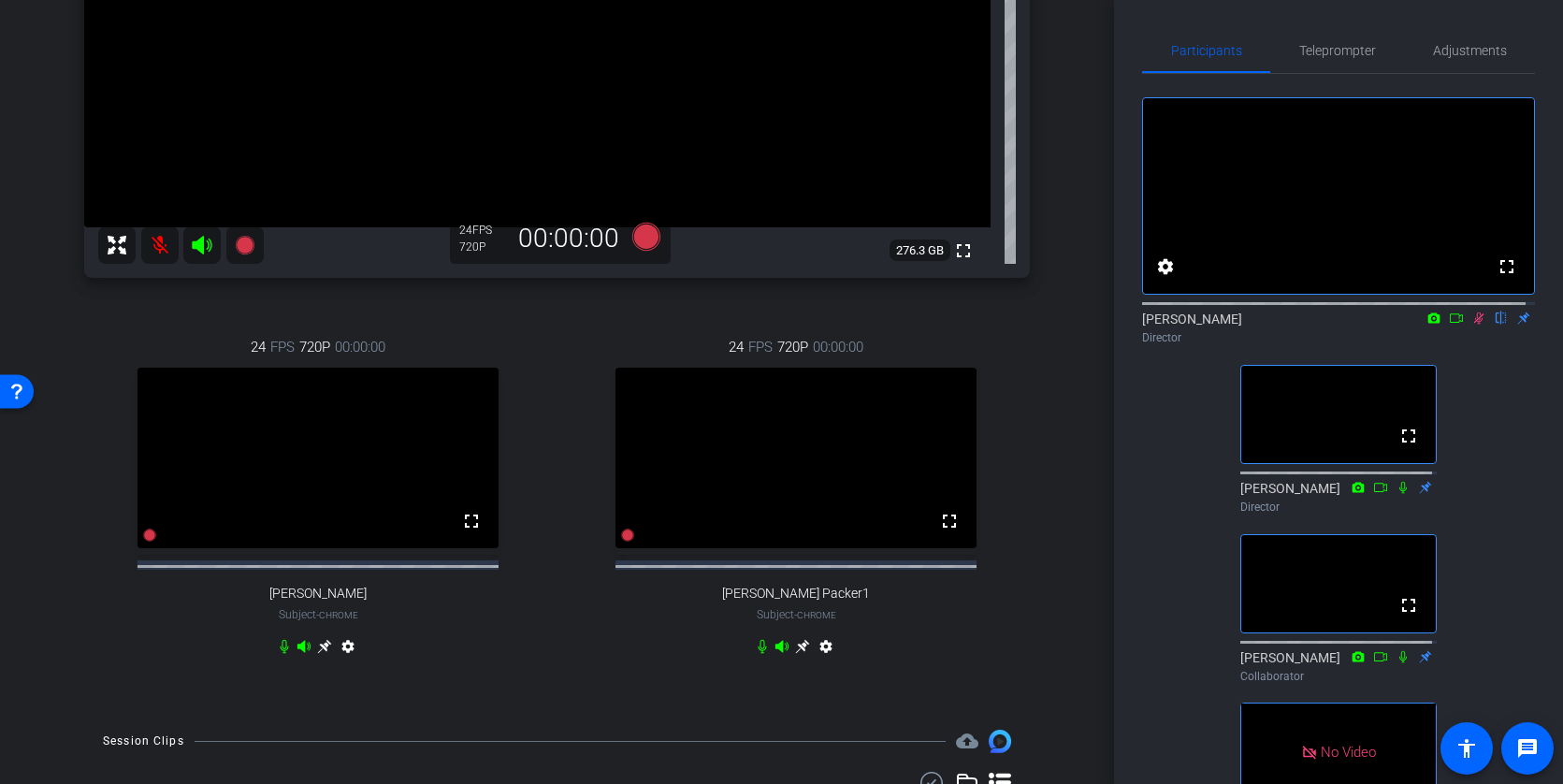
scroll to position [514, 0]
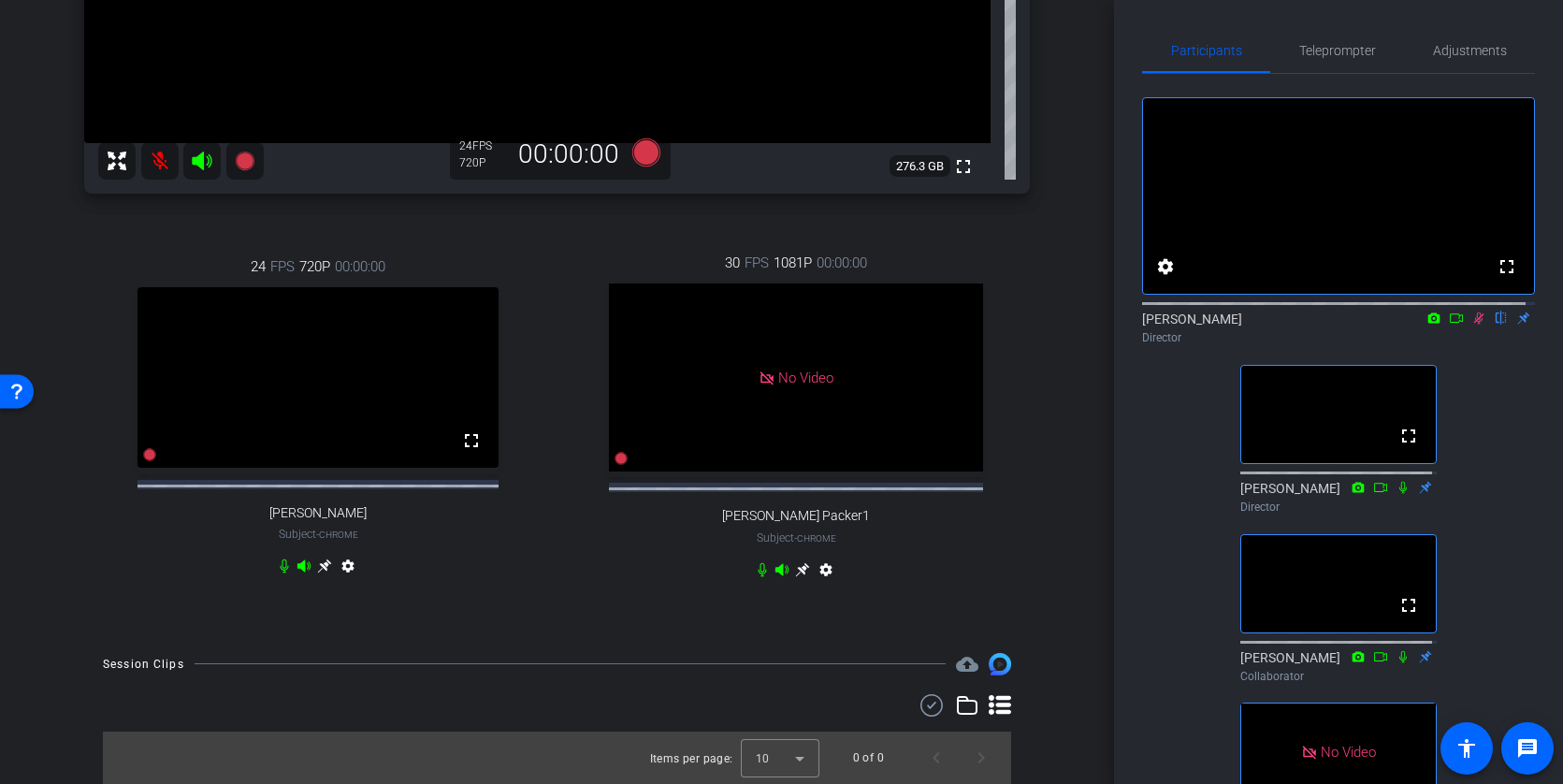
click at [1476, 324] on icon at bounding box center [1479, 318] width 15 height 13
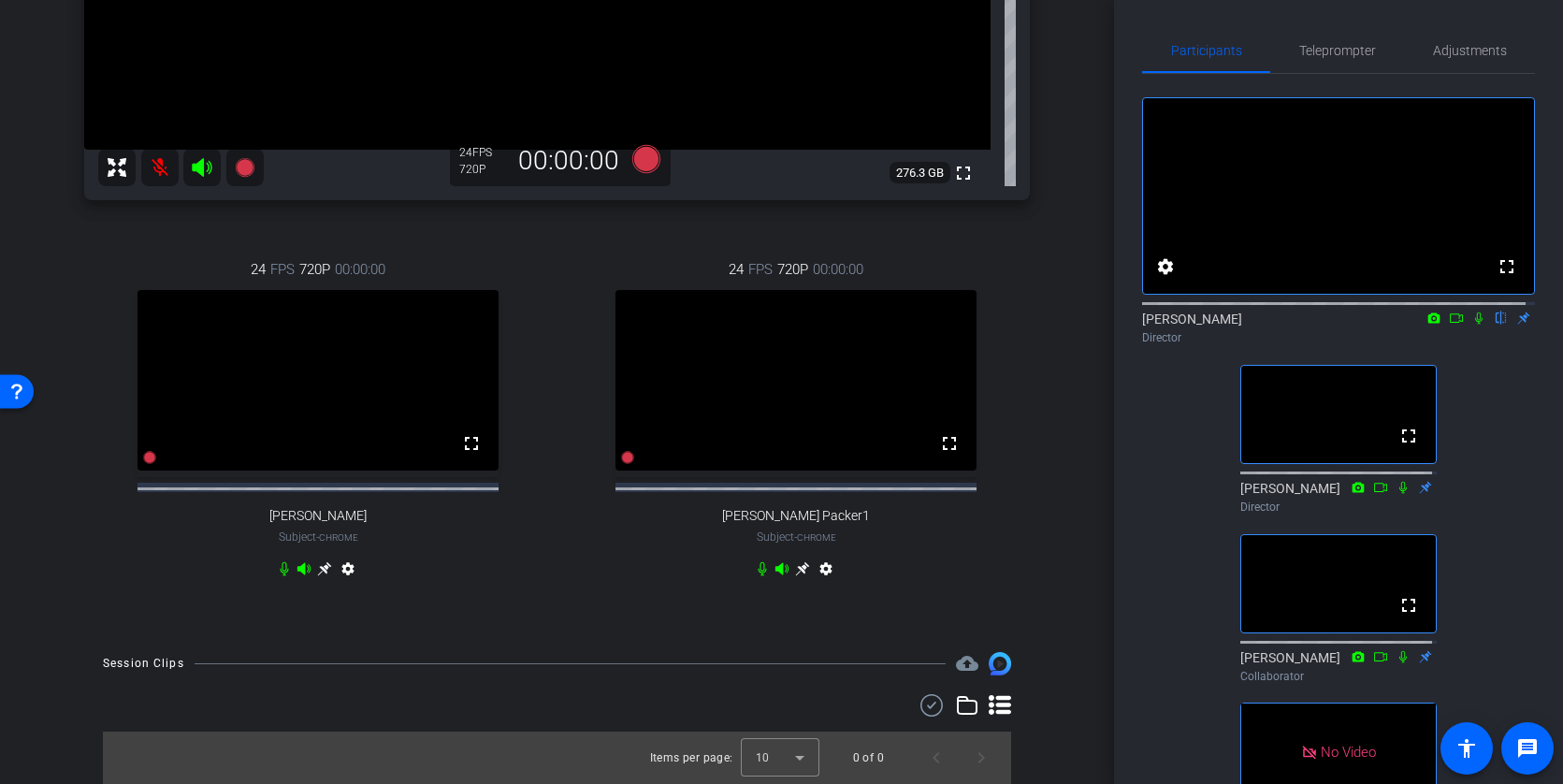
click at [1472, 324] on icon at bounding box center [1479, 318] width 15 height 13
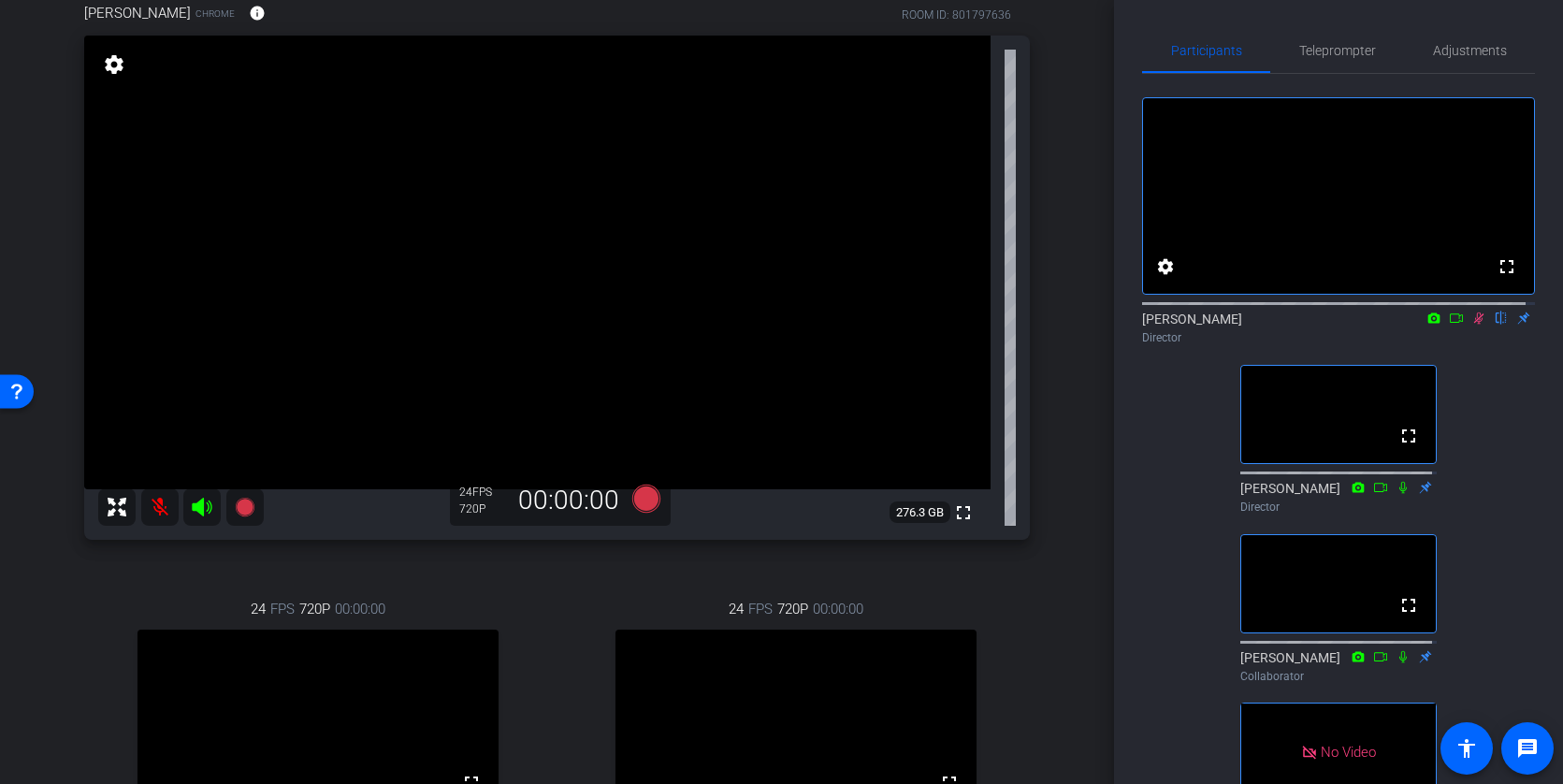
scroll to position [140, 0]
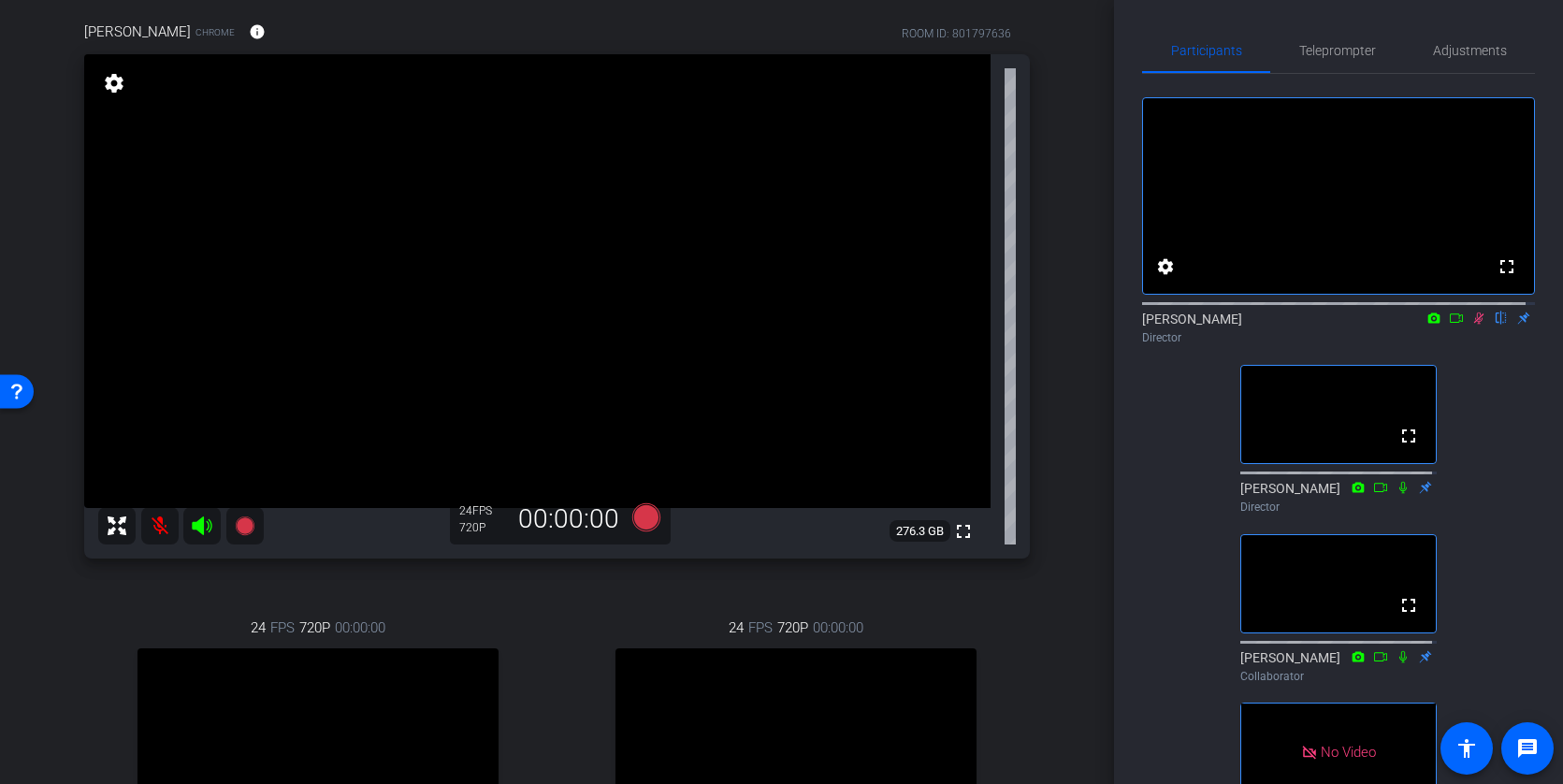
click at [1477, 324] on icon at bounding box center [1479, 318] width 15 height 13
click at [1472, 324] on icon at bounding box center [1479, 318] width 15 height 13
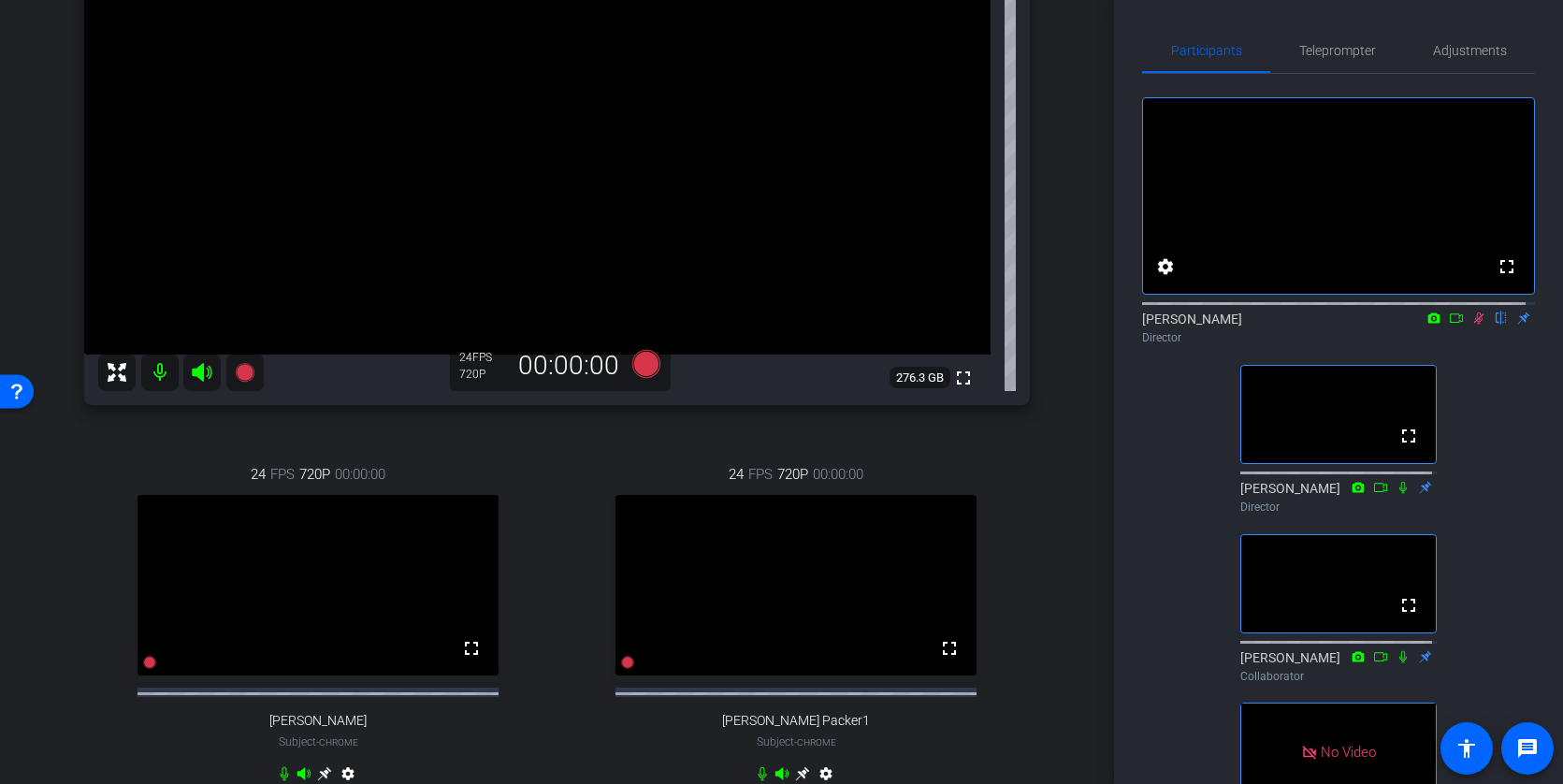
scroll to position [327, 0]
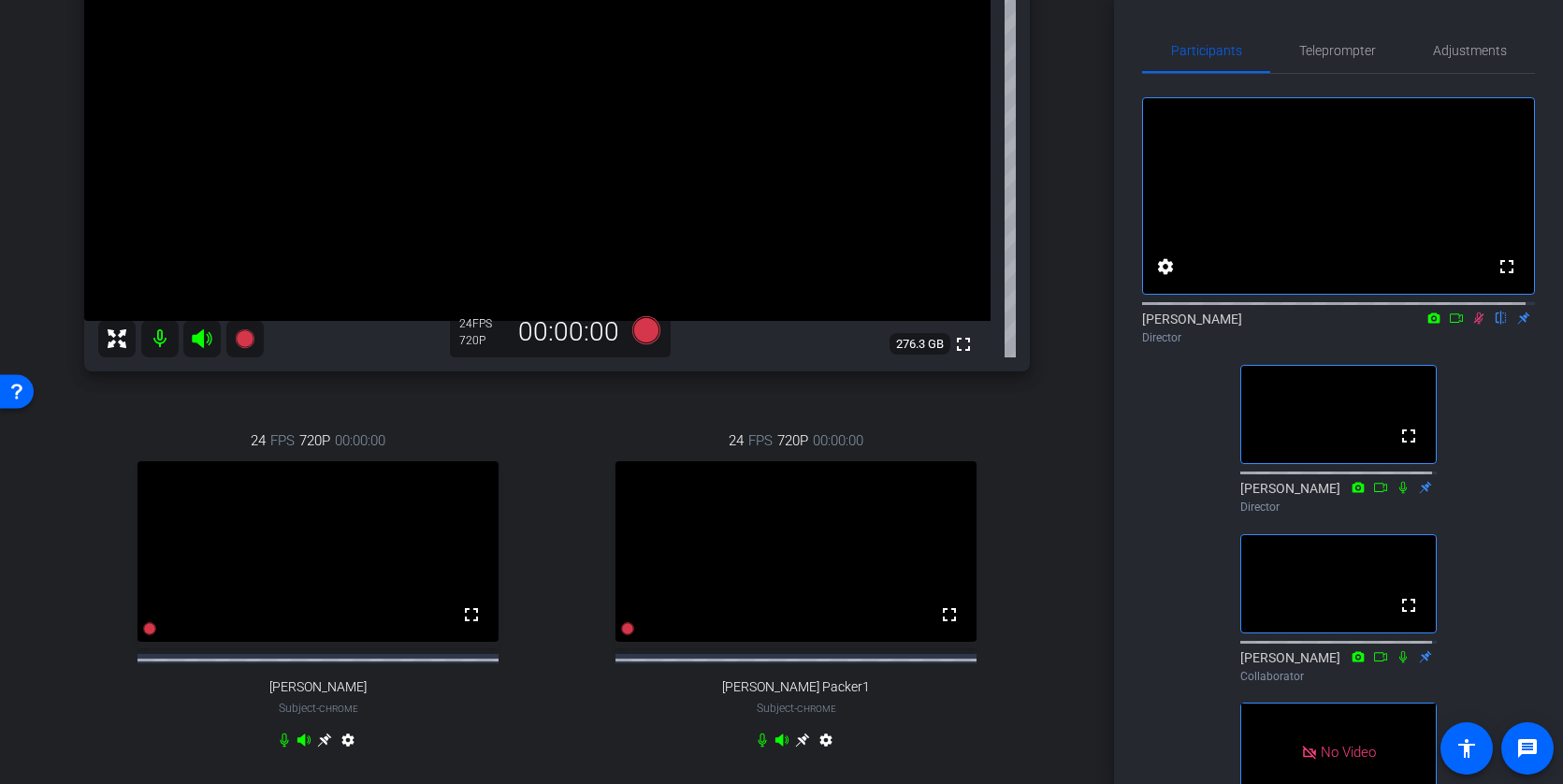
click at [1474, 324] on icon at bounding box center [1479, 318] width 15 height 13
click at [1476, 324] on icon at bounding box center [1479, 318] width 8 height 12
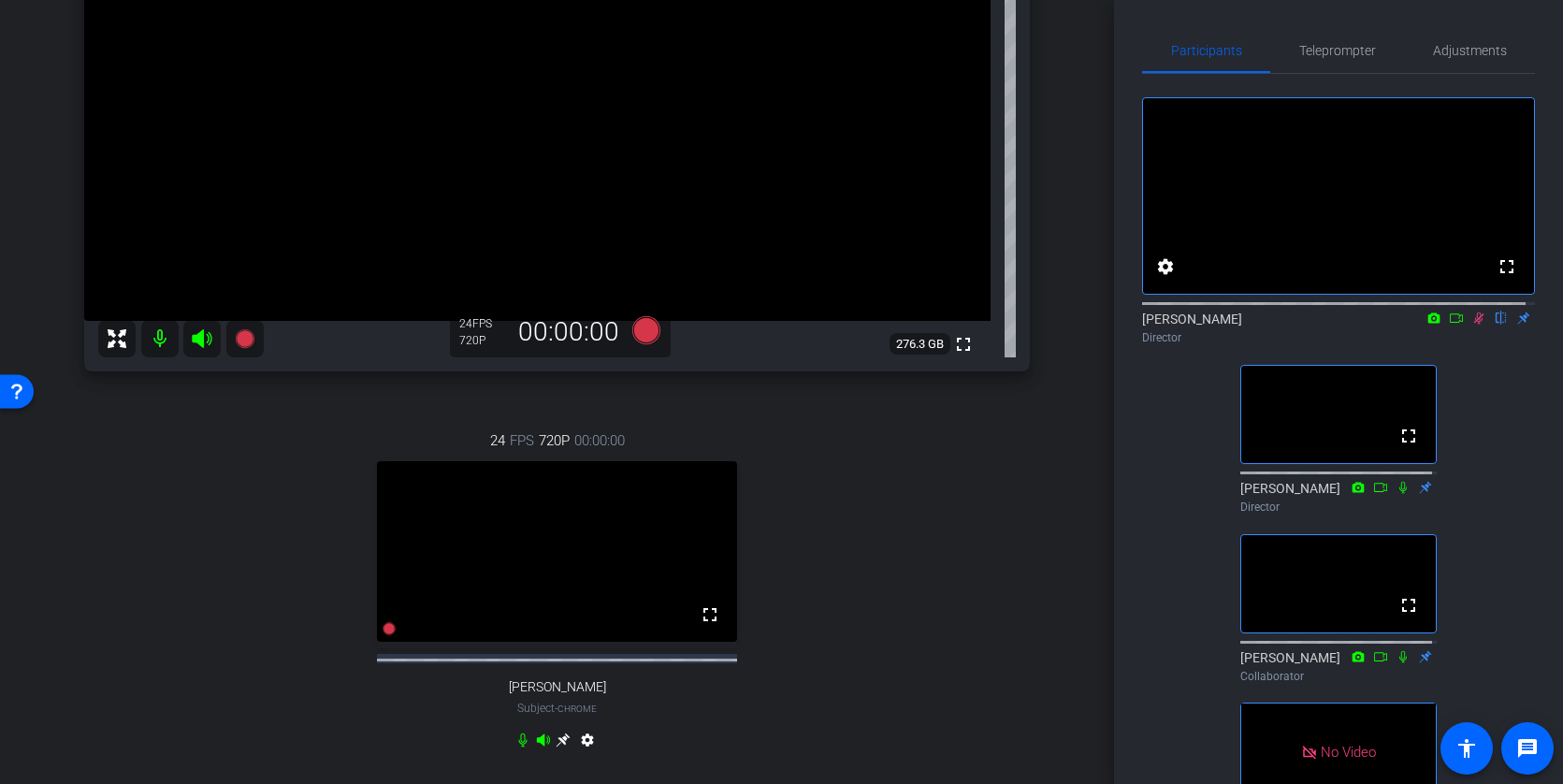
click at [1478, 326] on mat-icon at bounding box center [1479, 319] width 22 height 17
